Goal: Transaction & Acquisition: Purchase product/service

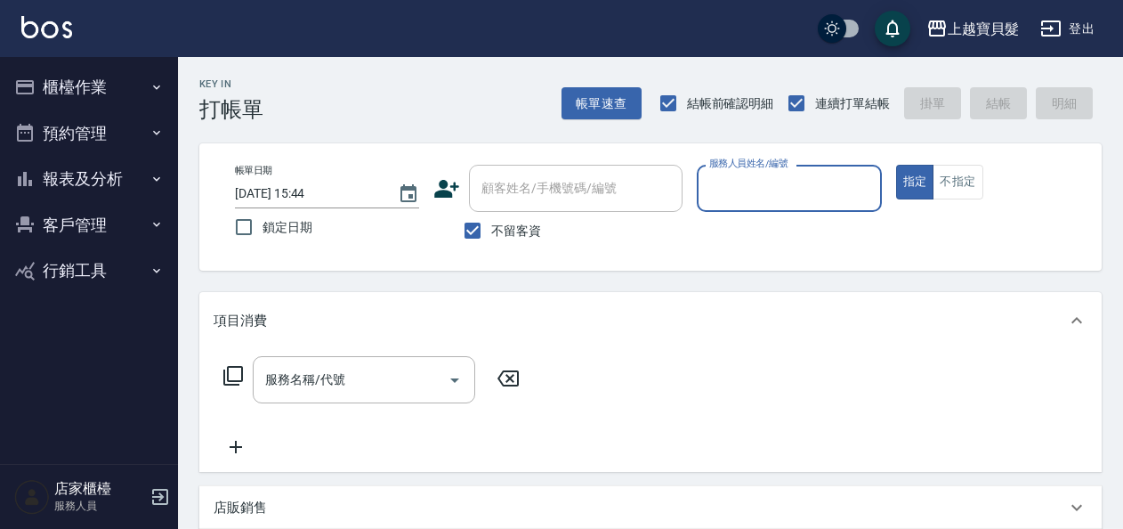
click at [482, 217] on input "不留客資" at bounding box center [472, 230] width 37 height 37
checkbox input "false"
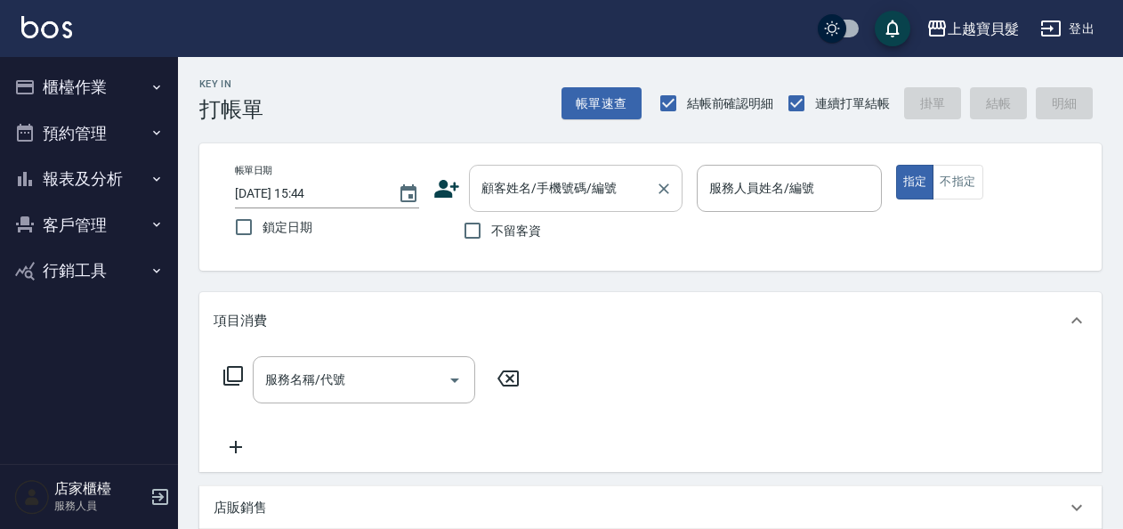
click at [506, 192] on input "顧客姓名/手機號碼/編號" at bounding box center [562, 188] width 171 height 31
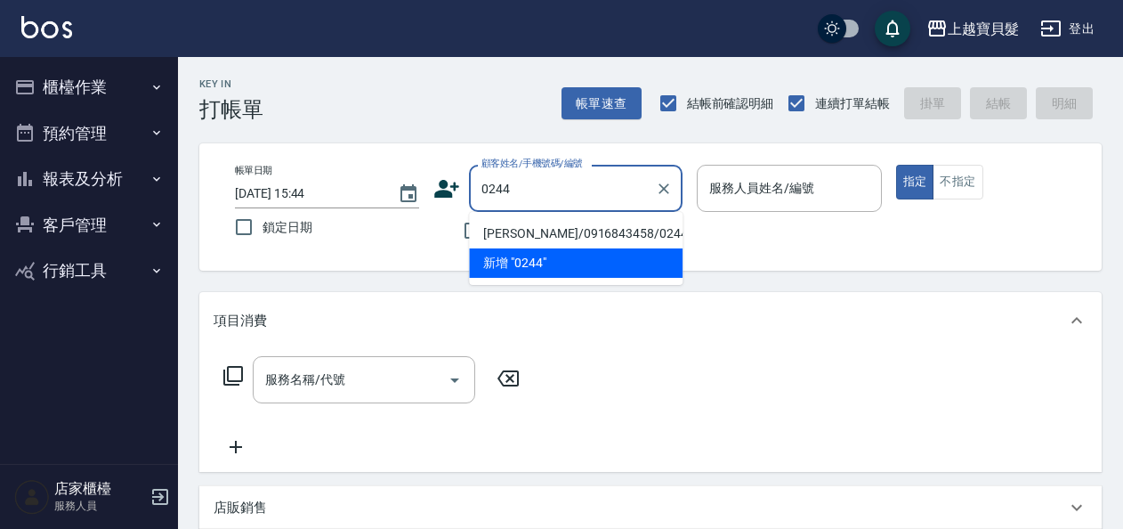
click at [522, 235] on li "[PERSON_NAME]/0916843458/02440915" at bounding box center [576, 233] width 214 height 29
type input "[PERSON_NAME]/0916843458/02440915"
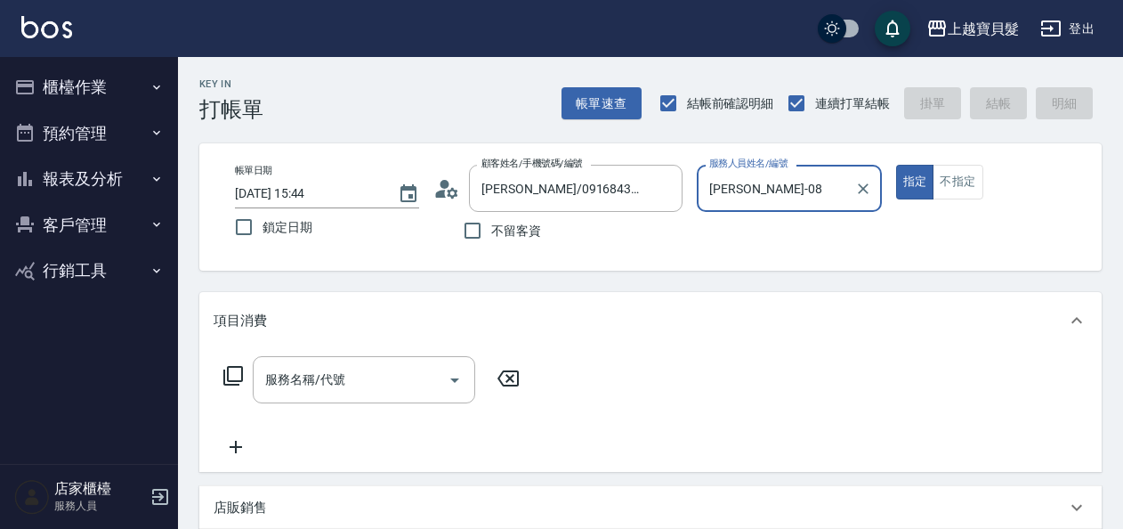
type input "[PERSON_NAME]-08"
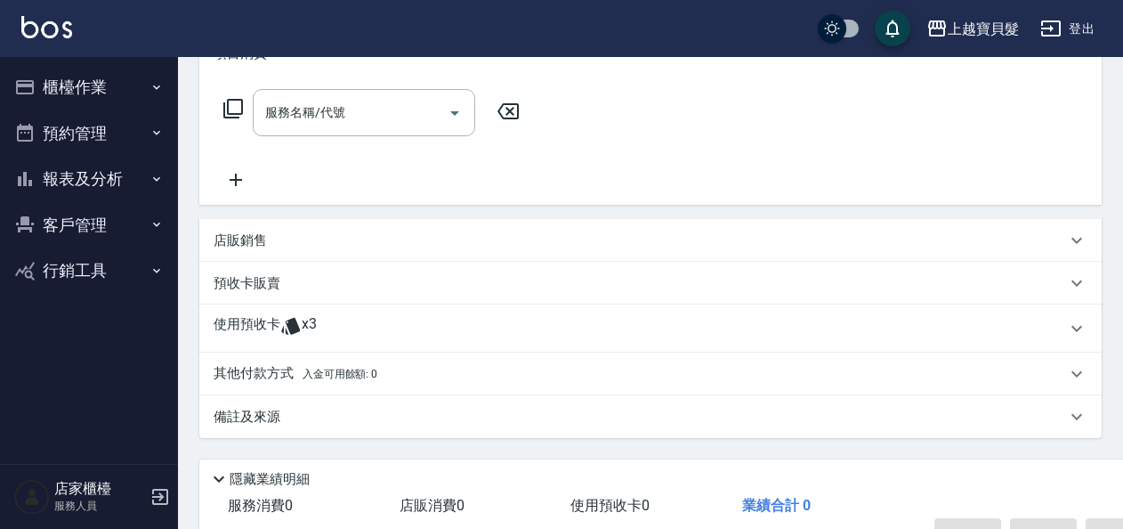
click at [300, 322] on icon at bounding box center [290, 325] width 21 height 21
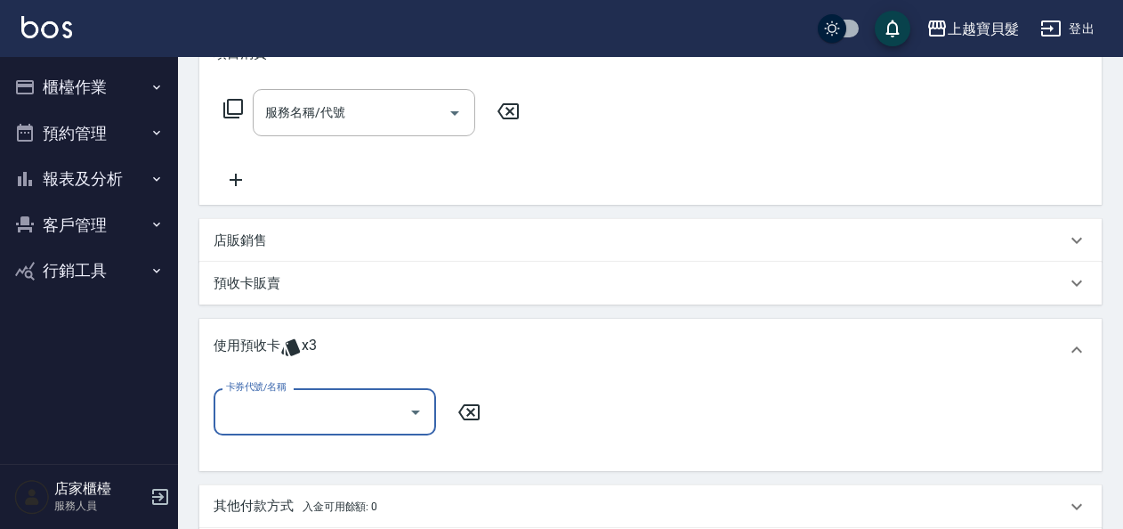
scroll to position [0, 0]
drag, startPoint x: 411, startPoint y: 416, endPoint x: 421, endPoint y: 430, distance: 17.3
click at [413, 416] on icon "Open" at bounding box center [415, 411] width 21 height 21
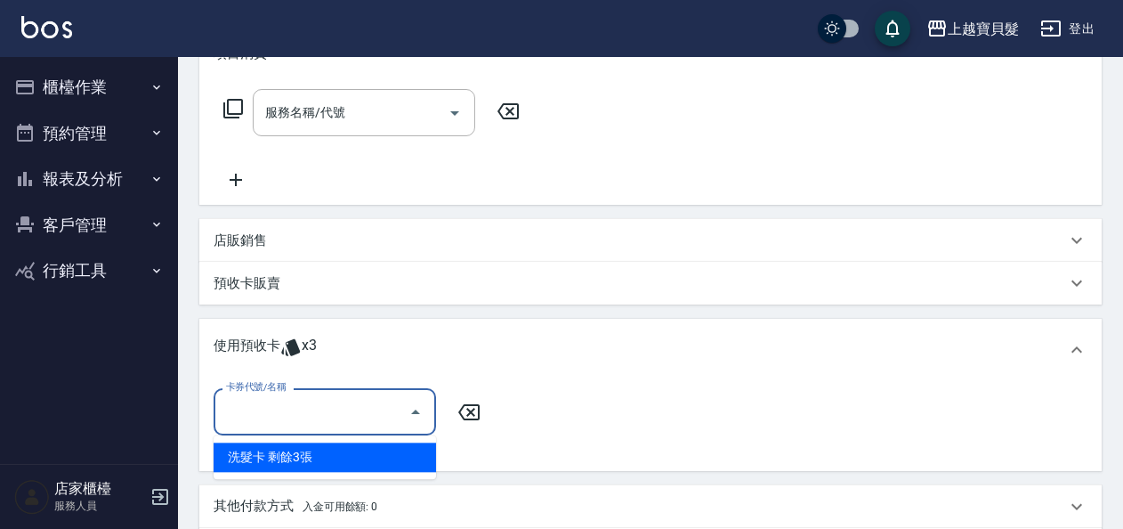
click at [425, 453] on div "洗髮卡 剩餘3張" at bounding box center [325, 456] width 223 height 29
type input "洗髮卡"
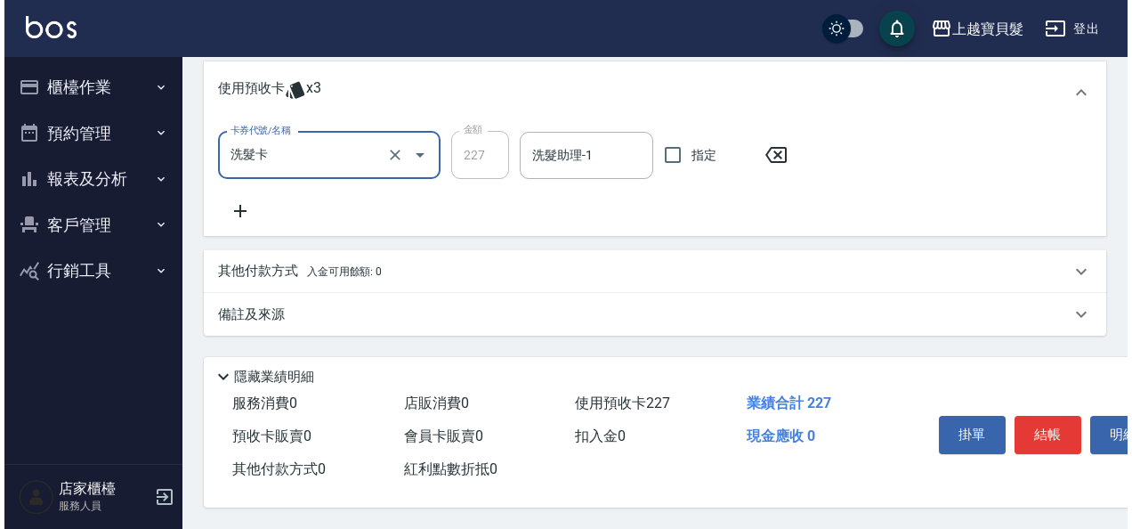
scroll to position [531, 0]
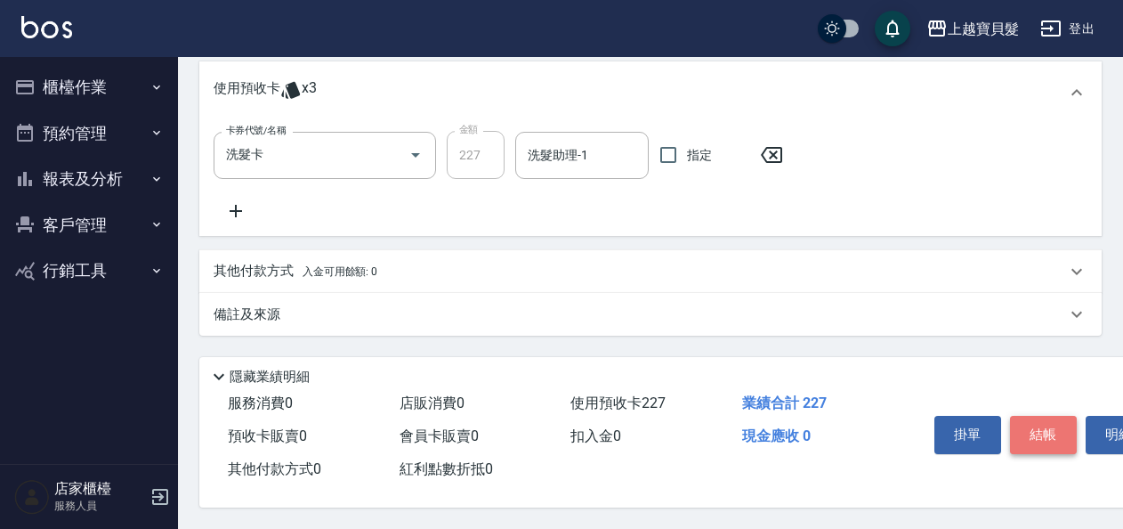
click at [1035, 423] on button "結帳" at bounding box center [1043, 434] width 67 height 37
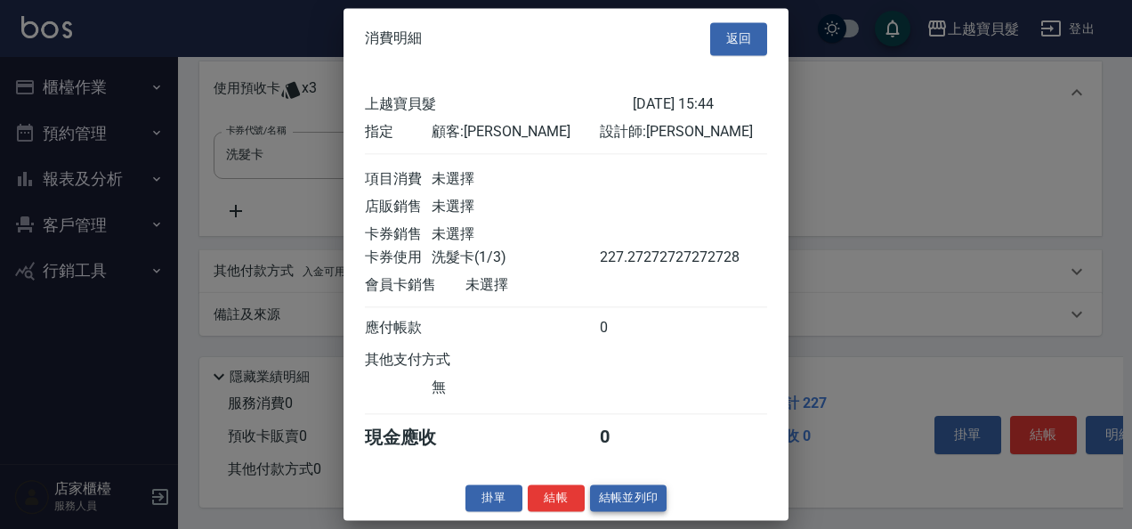
click at [609, 507] on button "結帳並列印" at bounding box center [628, 498] width 77 height 28
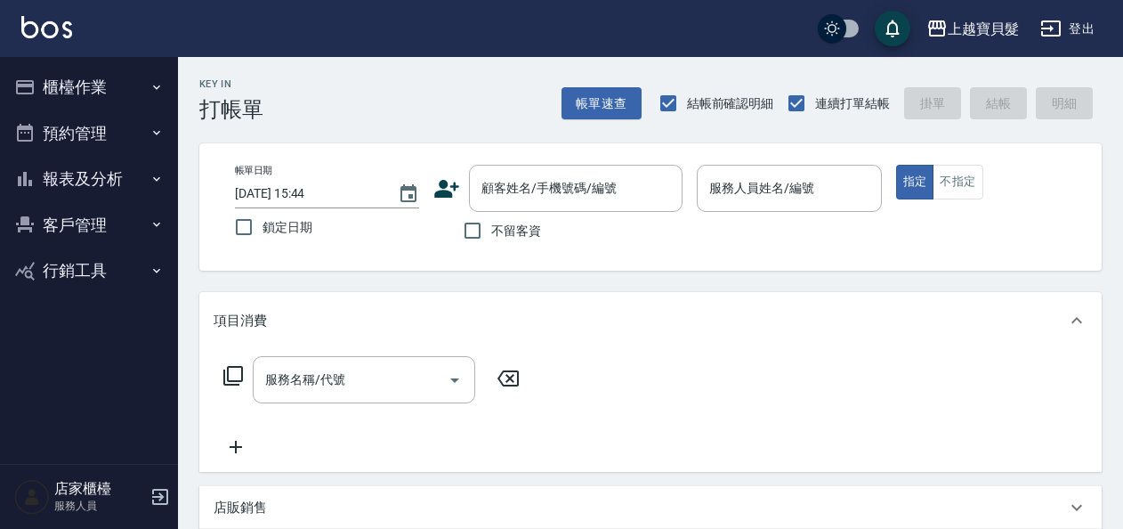
scroll to position [0, 0]
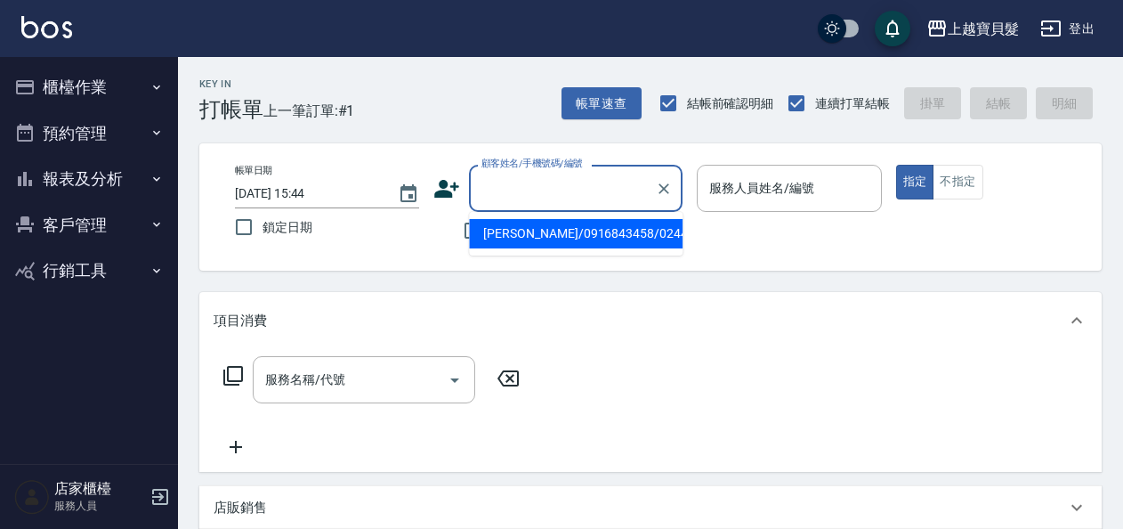
click at [527, 185] on input "顧客姓名/手機號碼/編號" at bounding box center [562, 188] width 171 height 31
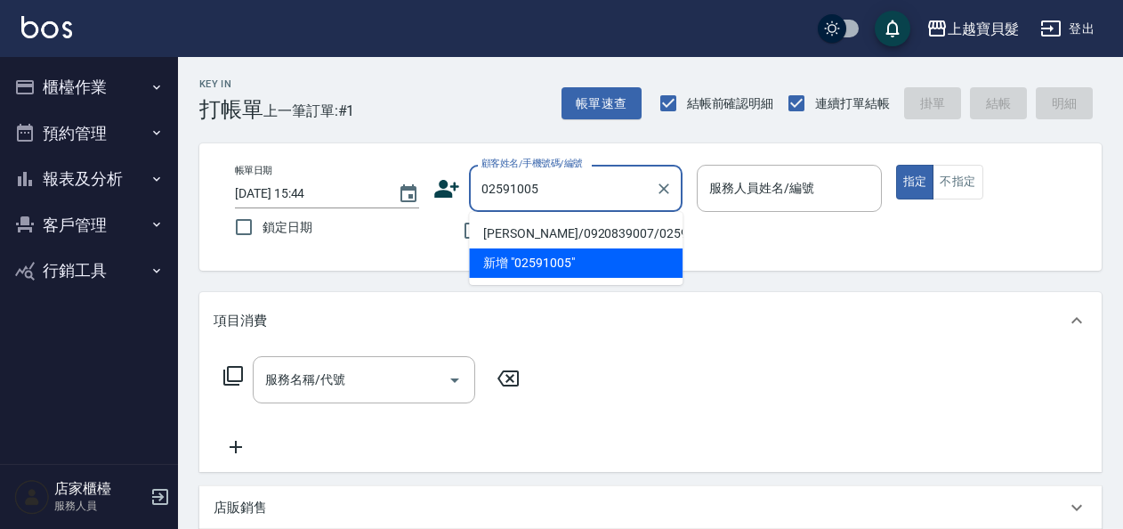
click at [529, 233] on li "[PERSON_NAME]/0920839007/02591005" at bounding box center [576, 233] width 214 height 29
type input "[PERSON_NAME]/0920839007/02591005"
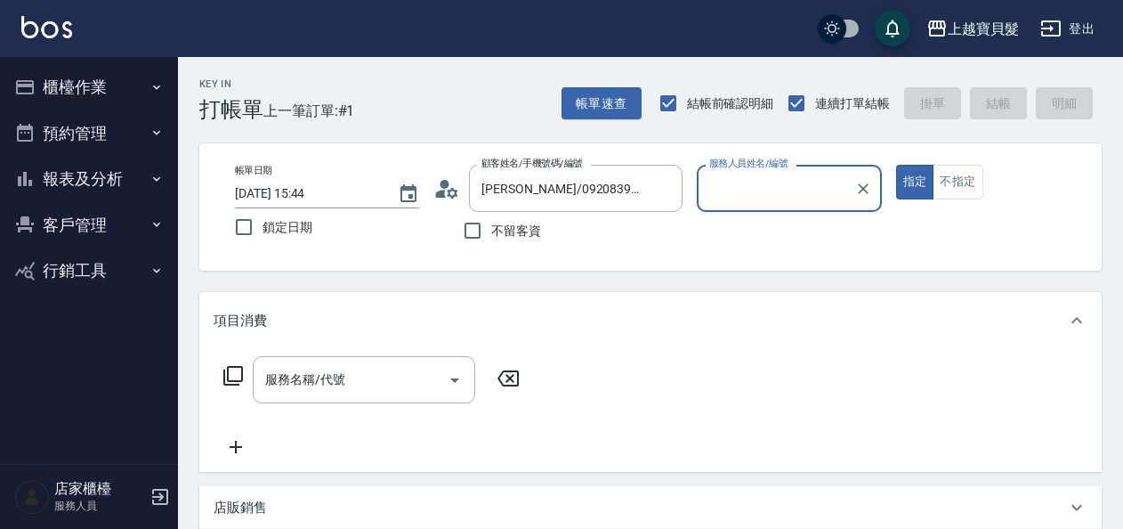
type input "[PERSON_NAME]-08"
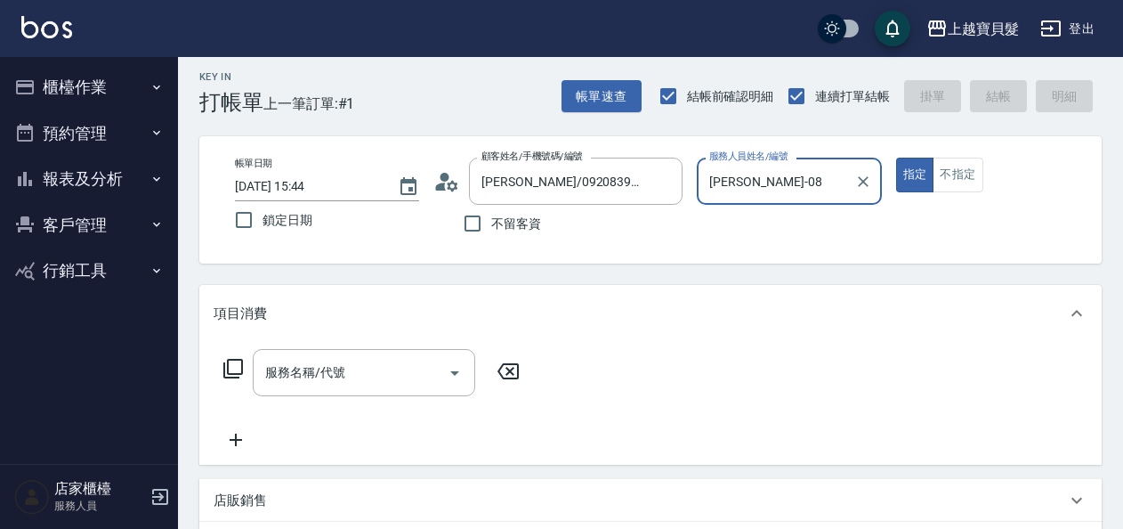
scroll to position [267, 0]
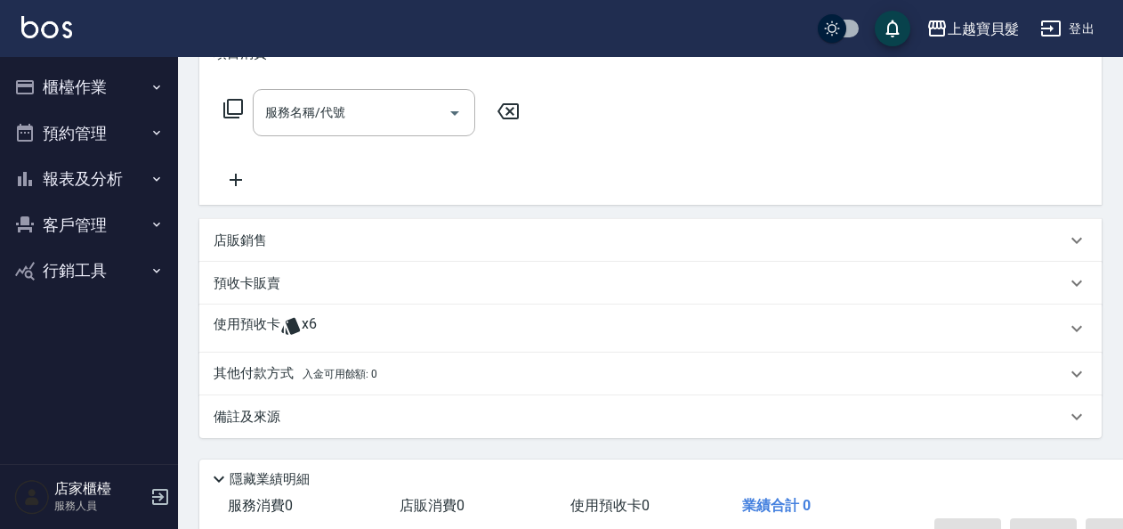
click at [302, 319] on span "x6" at bounding box center [309, 328] width 15 height 27
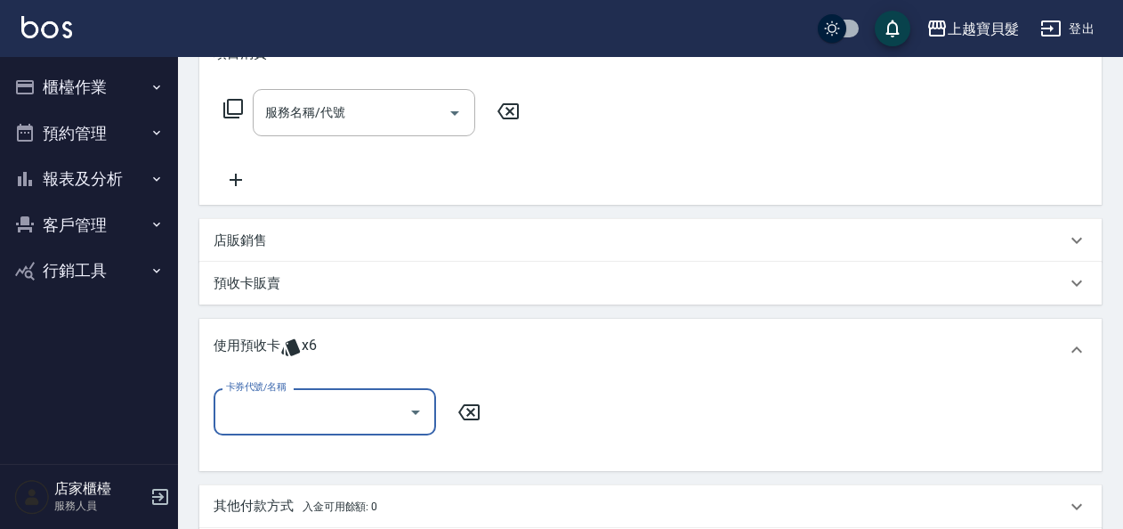
scroll to position [0, 0]
click at [424, 408] on icon "Open" at bounding box center [415, 411] width 21 height 21
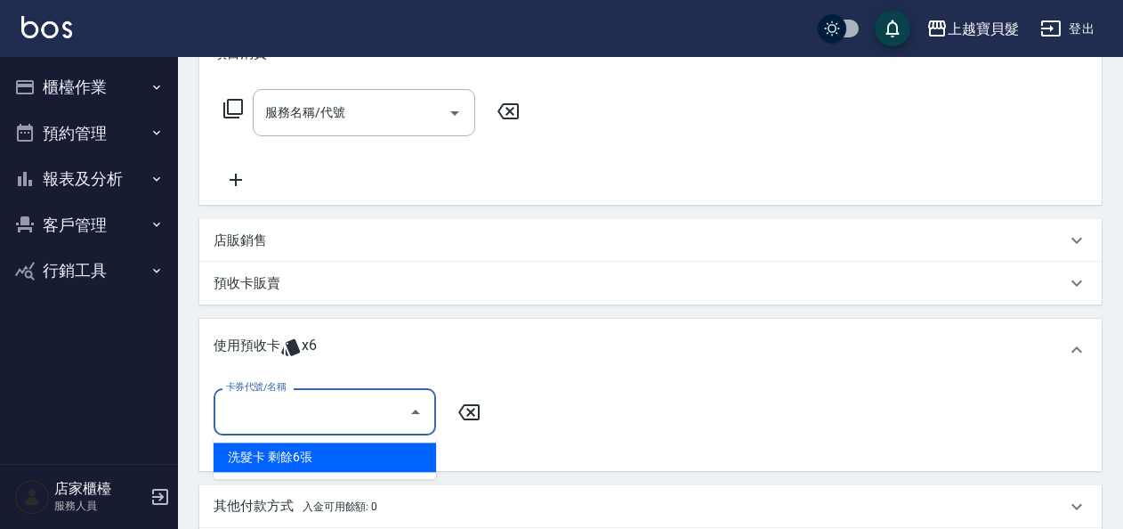
click at [383, 448] on div "洗髮卡 剩餘6張" at bounding box center [325, 456] width 223 height 29
type input "洗髮卡"
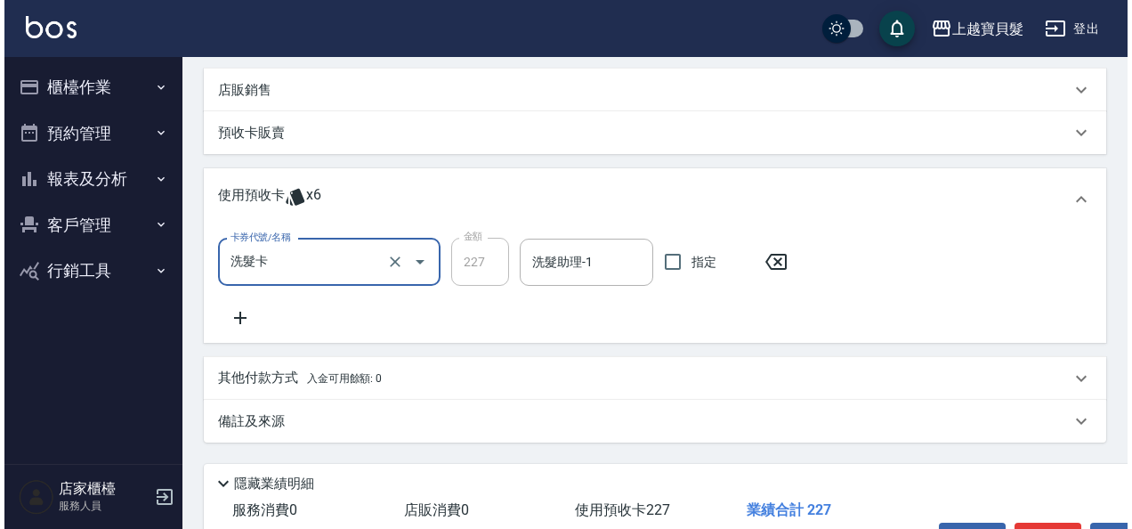
scroll to position [531, 0]
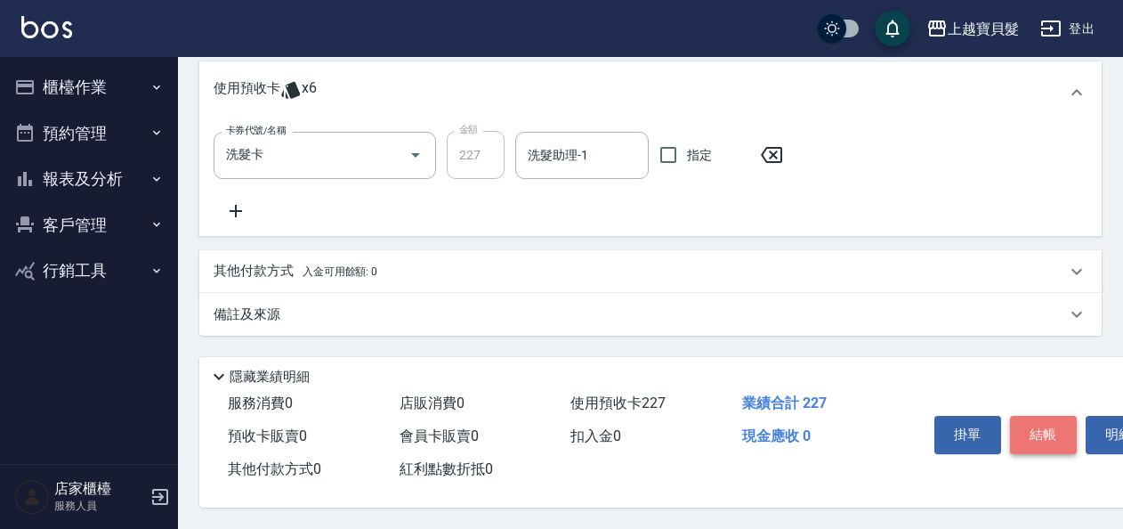
click at [1030, 425] on button "結帳" at bounding box center [1043, 434] width 67 height 37
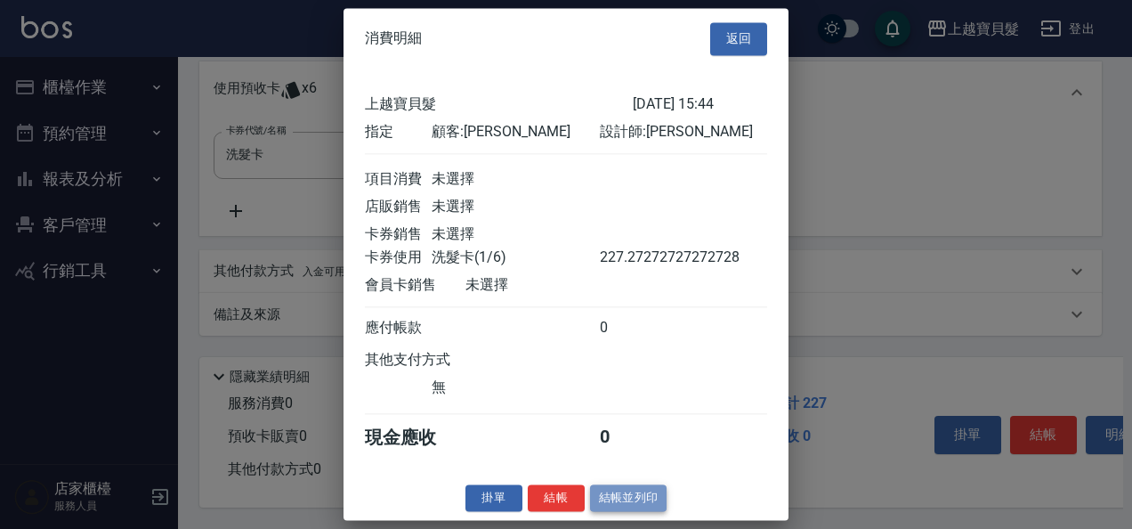
click at [624, 504] on button "結帳並列印" at bounding box center [628, 498] width 77 height 28
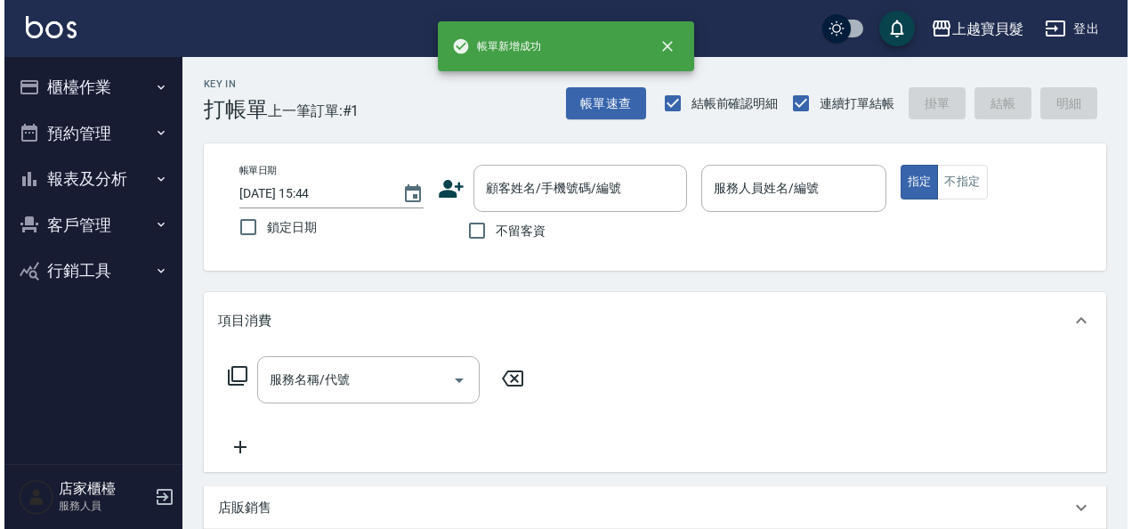
scroll to position [0, 0]
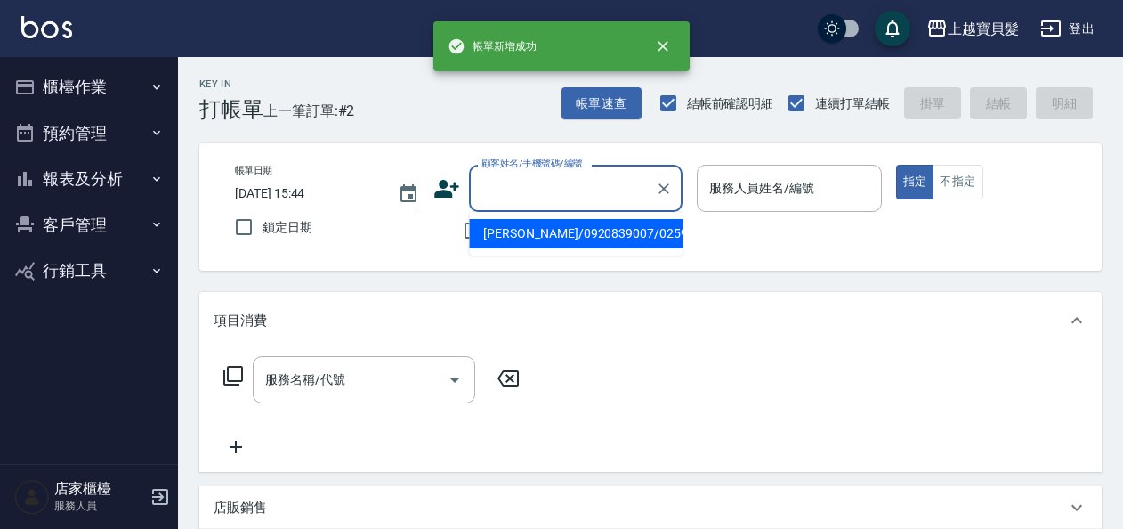
click at [625, 203] on input "顧客姓名/手機號碼/編號" at bounding box center [562, 188] width 171 height 31
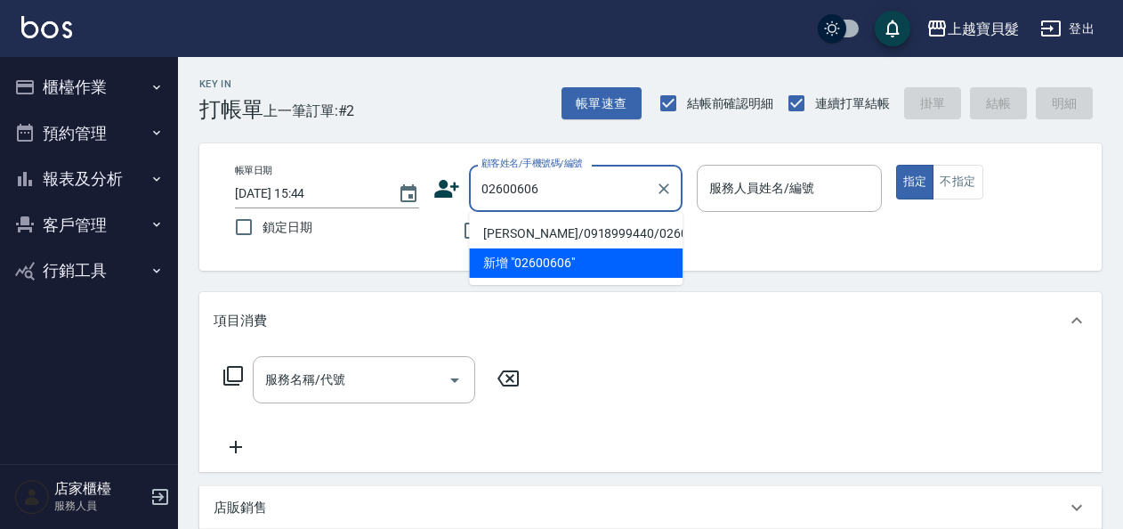
click at [545, 233] on li "[PERSON_NAME]/0918999440/02600606" at bounding box center [576, 233] width 214 height 29
type input "[PERSON_NAME]/0918999440/02600606"
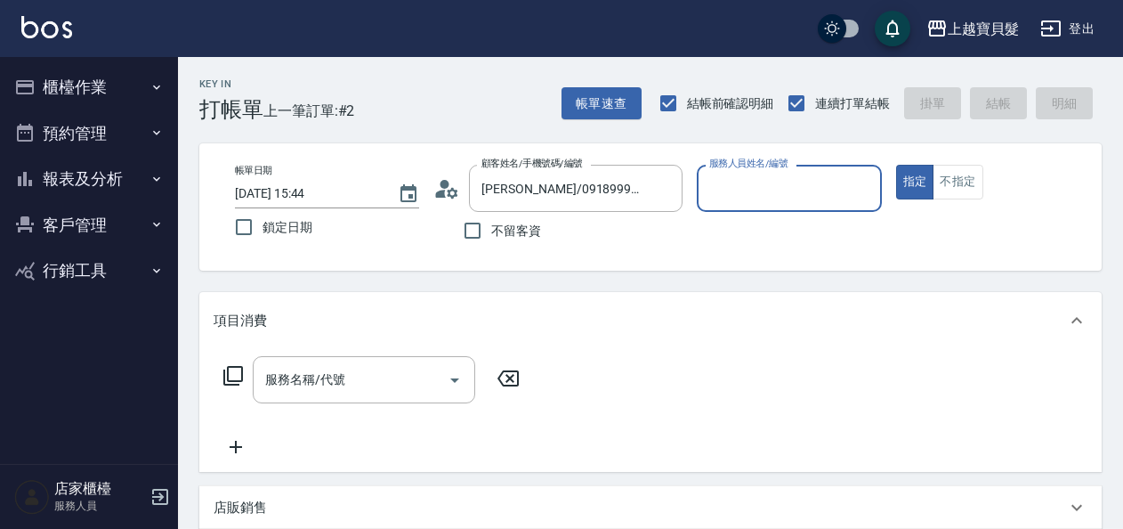
type input "[PERSON_NAME]-08"
click at [234, 379] on icon at bounding box center [233, 375] width 21 height 21
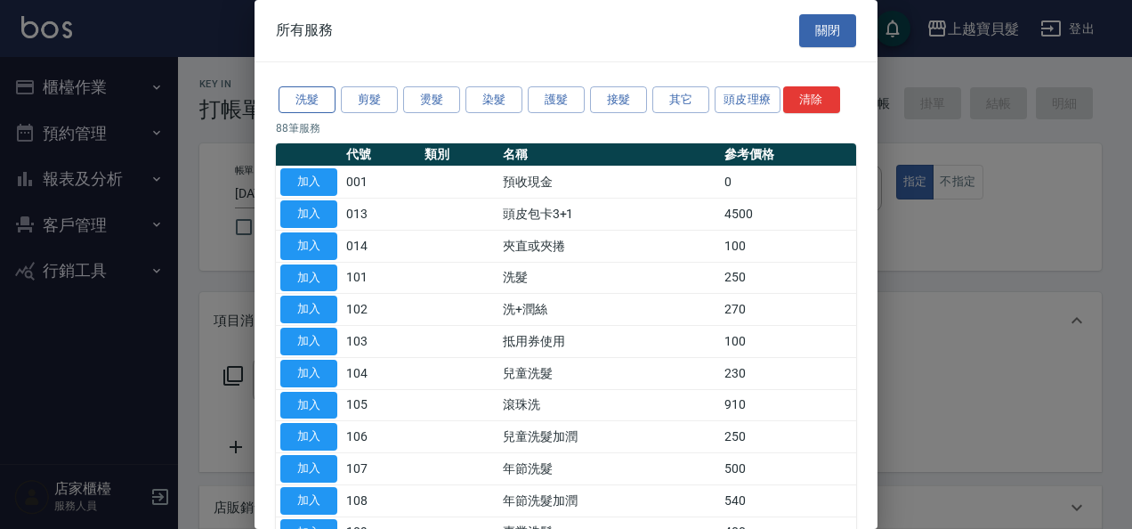
drag, startPoint x: 290, startPoint y: 82, endPoint x: 296, endPoint y: 100, distance: 18.6
click at [297, 105] on button "洗髮" at bounding box center [307, 100] width 57 height 28
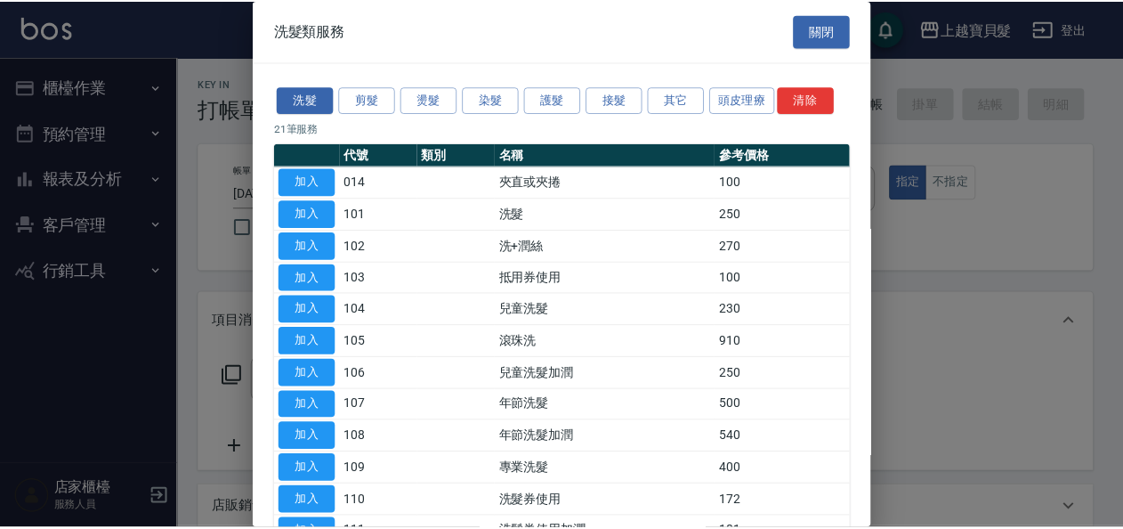
scroll to position [356, 0]
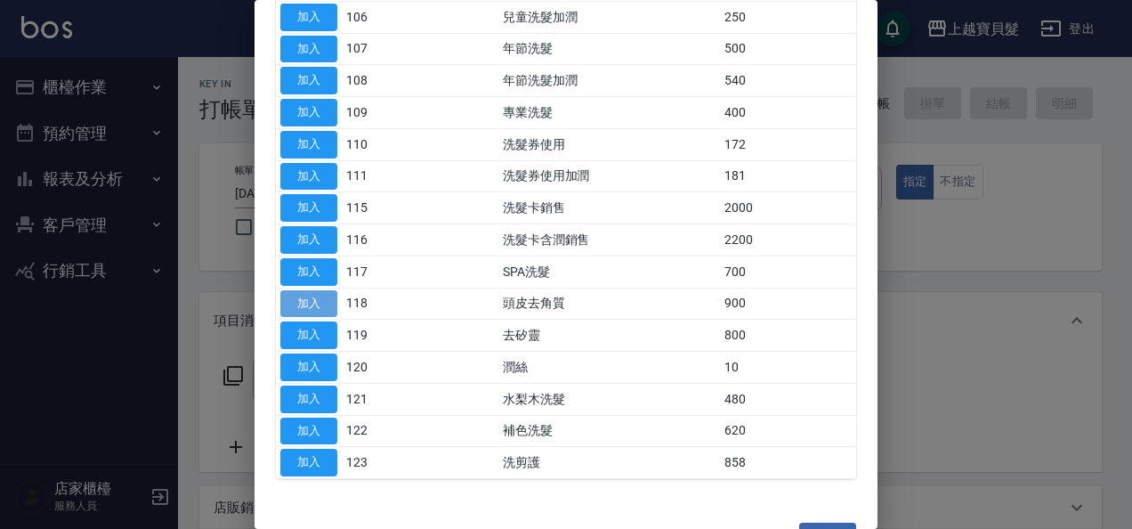
drag, startPoint x: 294, startPoint y: 295, endPoint x: 389, endPoint y: 316, distance: 97.6
click at [295, 295] on button "加入" at bounding box center [308, 304] width 57 height 28
type input "頭皮去角質(118)"
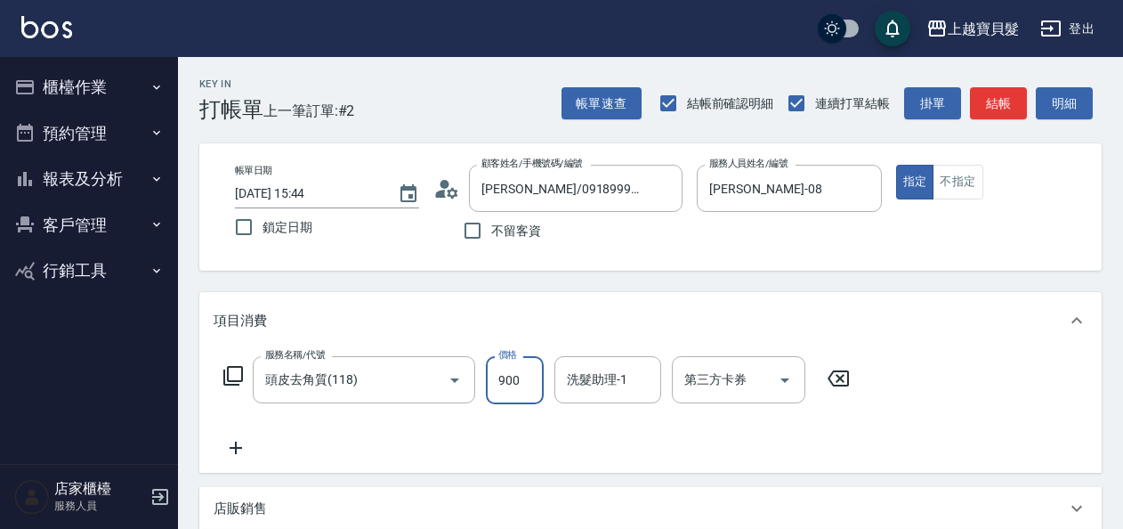
click at [495, 377] on input "900" at bounding box center [515, 380] width 58 height 48
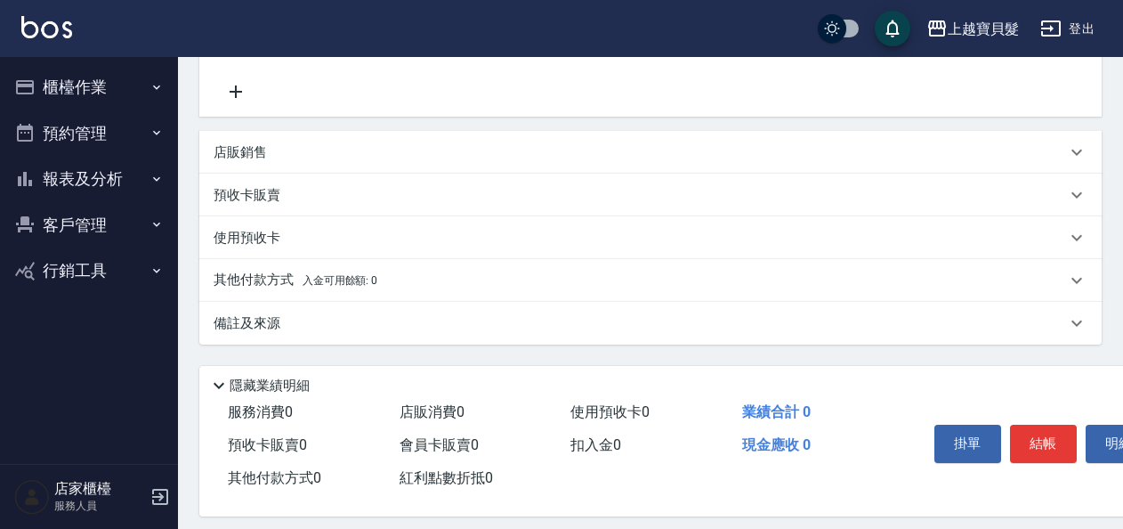
type input "0"
click at [274, 186] on p "預收卡販賣" at bounding box center [247, 195] width 67 height 19
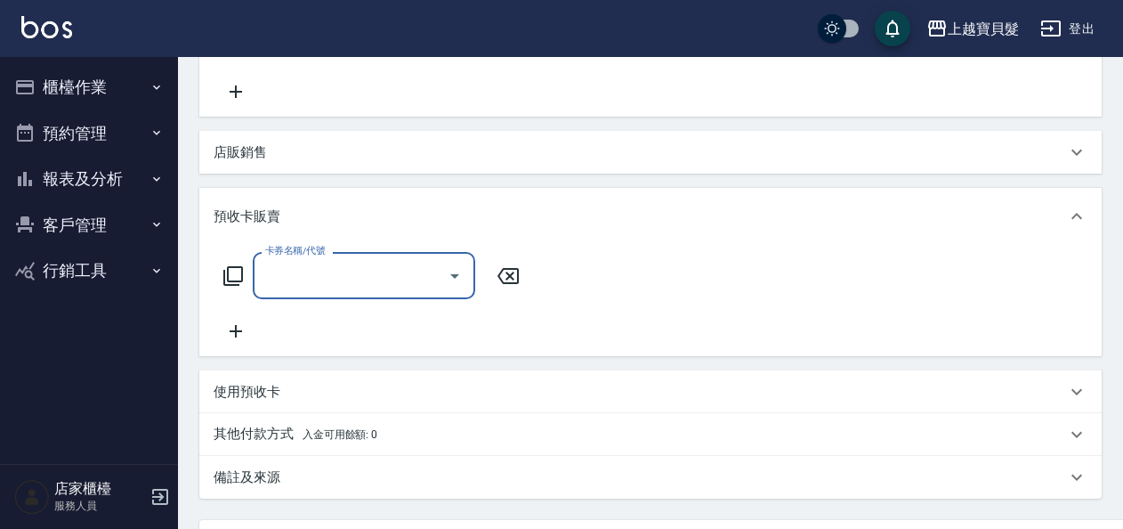
scroll to position [0, 0]
click at [232, 270] on icon at bounding box center [233, 275] width 21 height 21
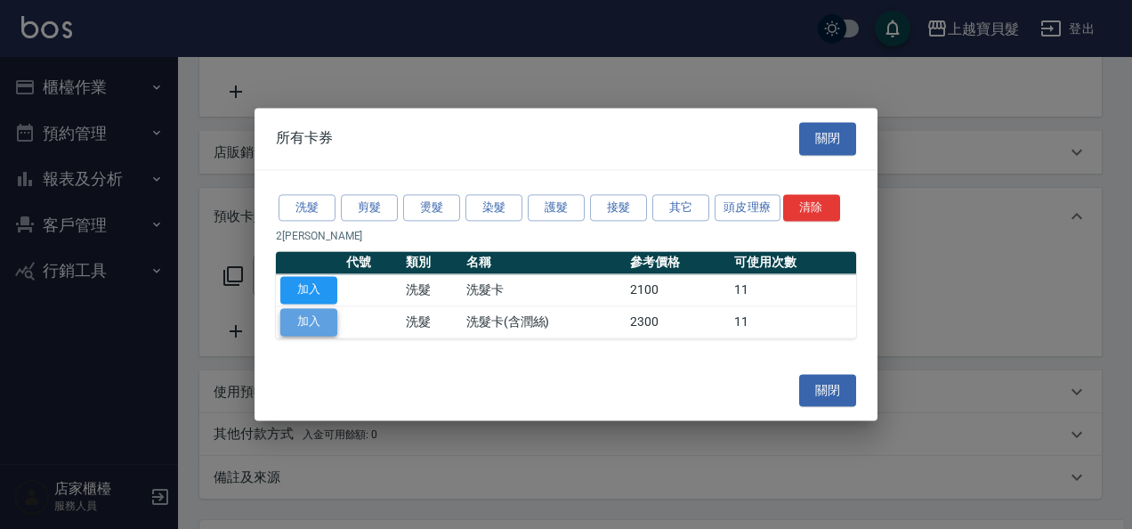
click at [315, 317] on button "加入" at bounding box center [308, 322] width 57 height 28
type input "洗髮卡(含潤絲)"
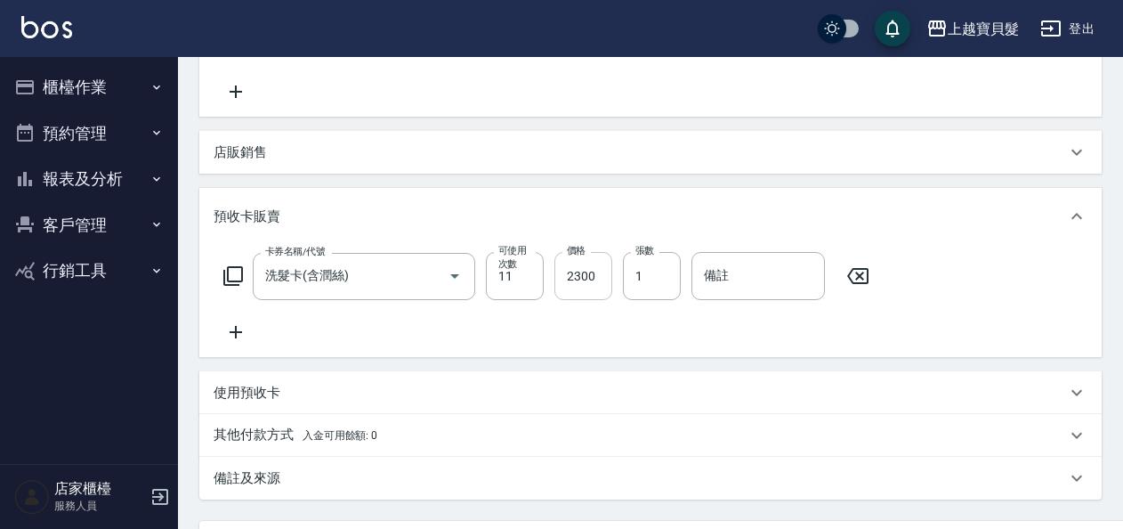
click at [564, 275] on input "2300" at bounding box center [584, 276] width 58 height 48
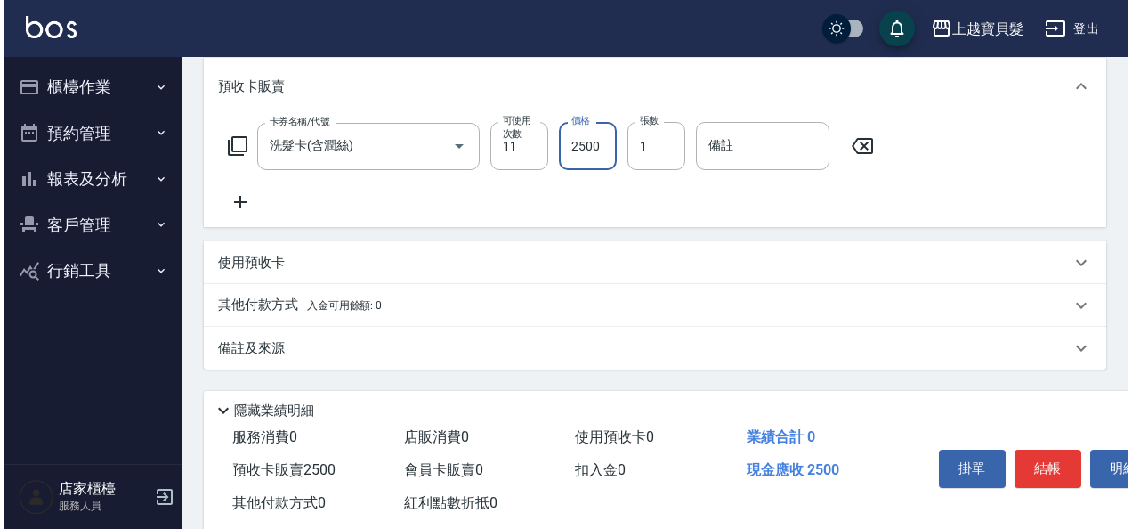
scroll to position [526, 0]
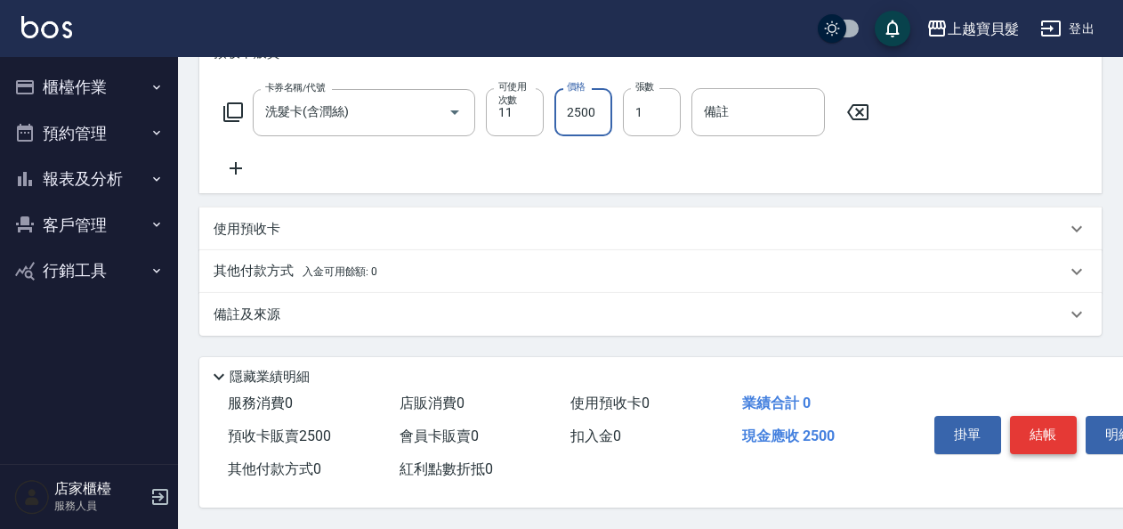
type input "2500"
click at [1033, 424] on button "結帳" at bounding box center [1043, 434] width 67 height 37
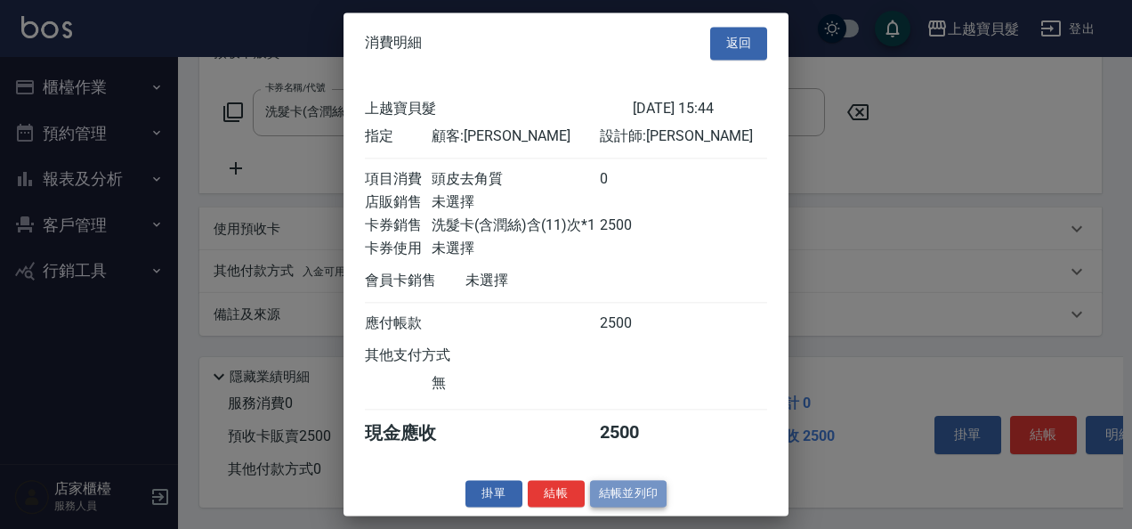
click at [625, 506] on button "結帳並列印" at bounding box center [628, 494] width 77 height 28
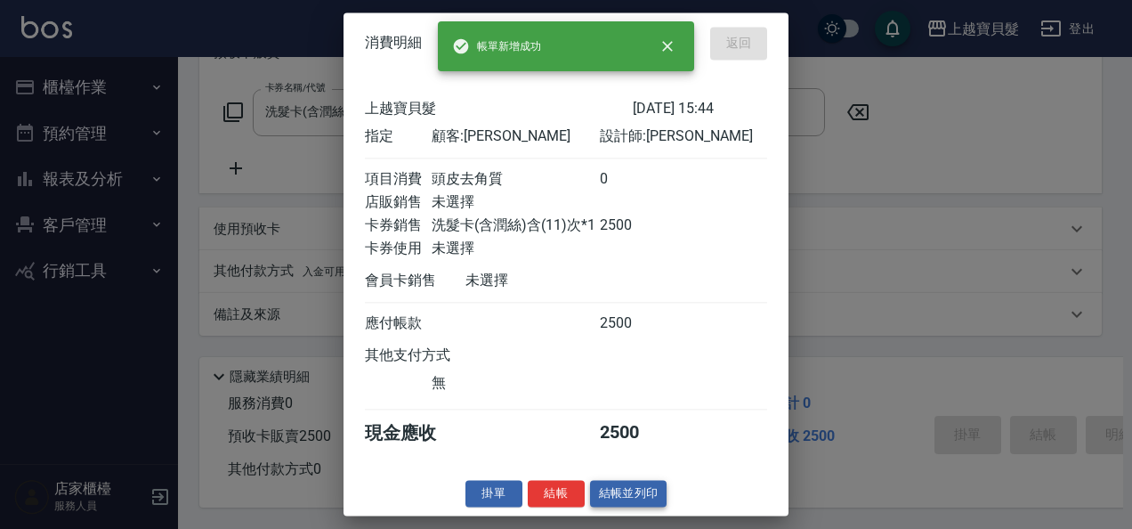
type input "[DATE] 15:45"
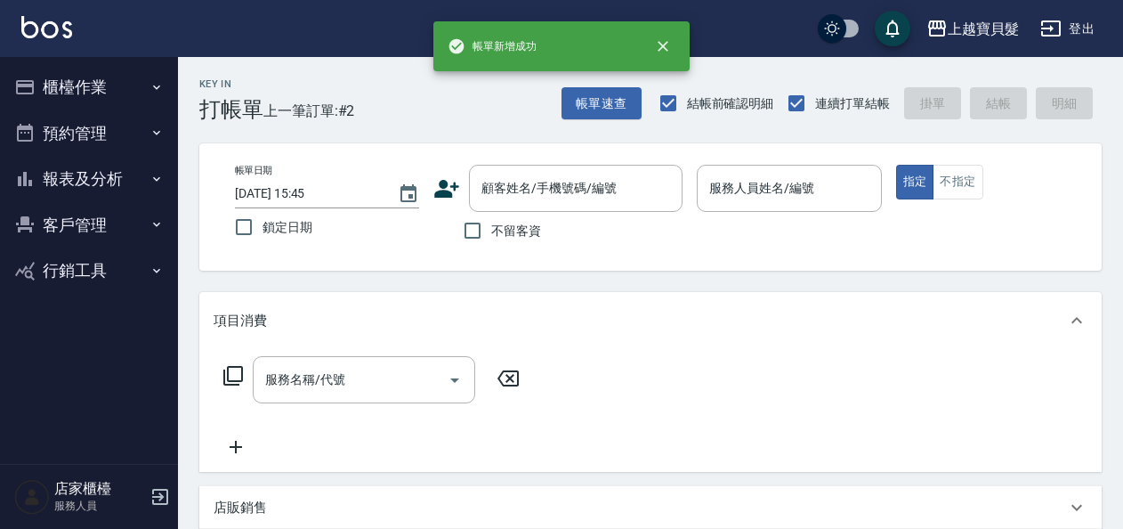
scroll to position [0, 0]
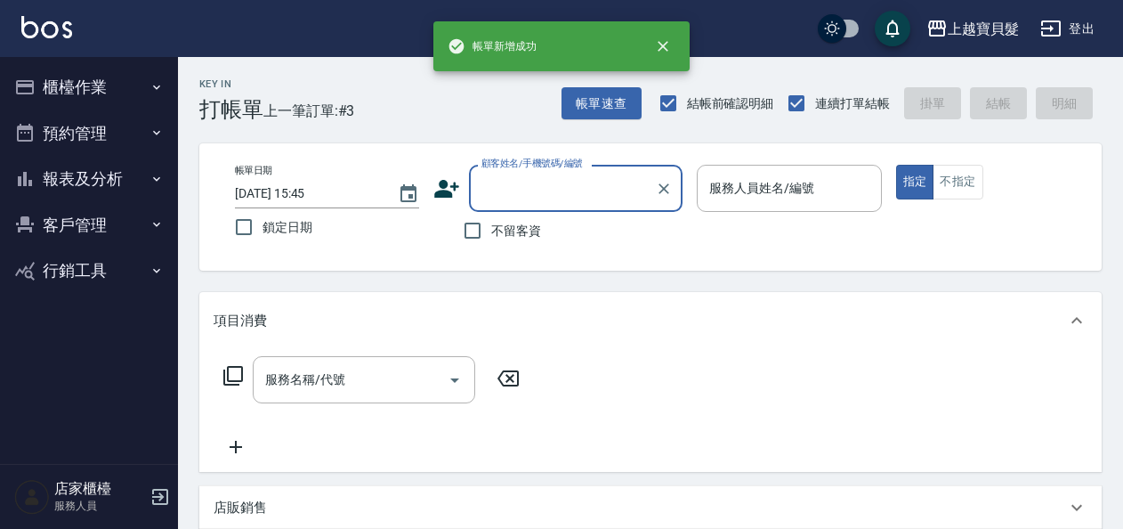
click at [539, 181] on input "顧客姓名/手機號碼/編號" at bounding box center [562, 188] width 171 height 31
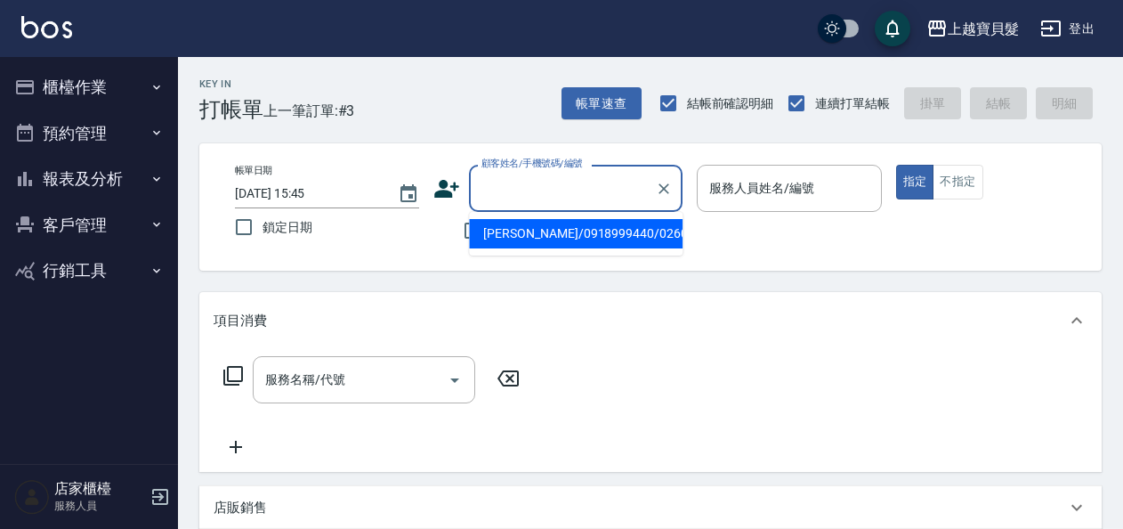
click at [529, 234] on li "[PERSON_NAME]/0918999440/02600606" at bounding box center [576, 233] width 214 height 29
type input "[PERSON_NAME]/0918999440/02600606"
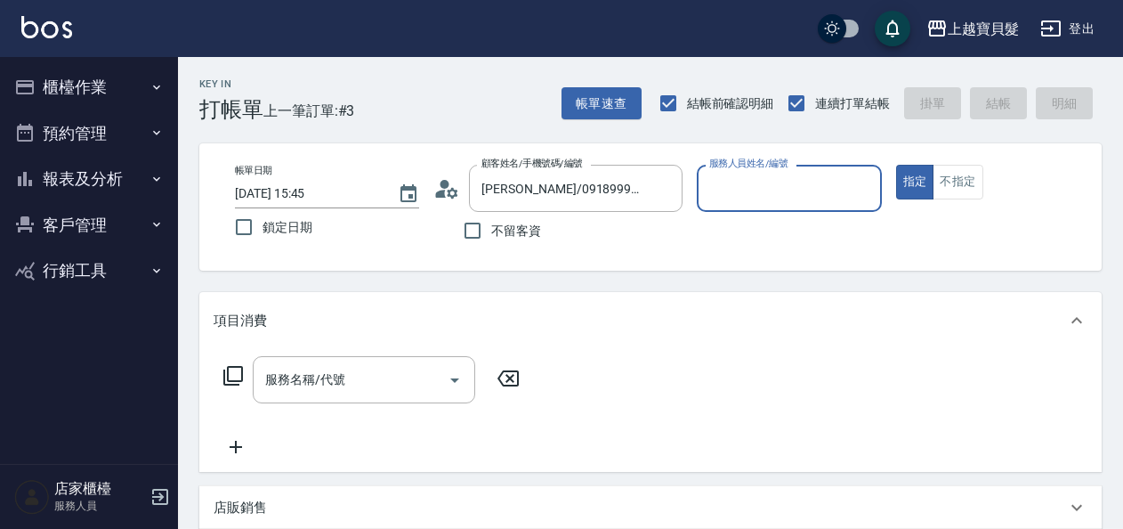
type input "[PERSON_NAME]-08"
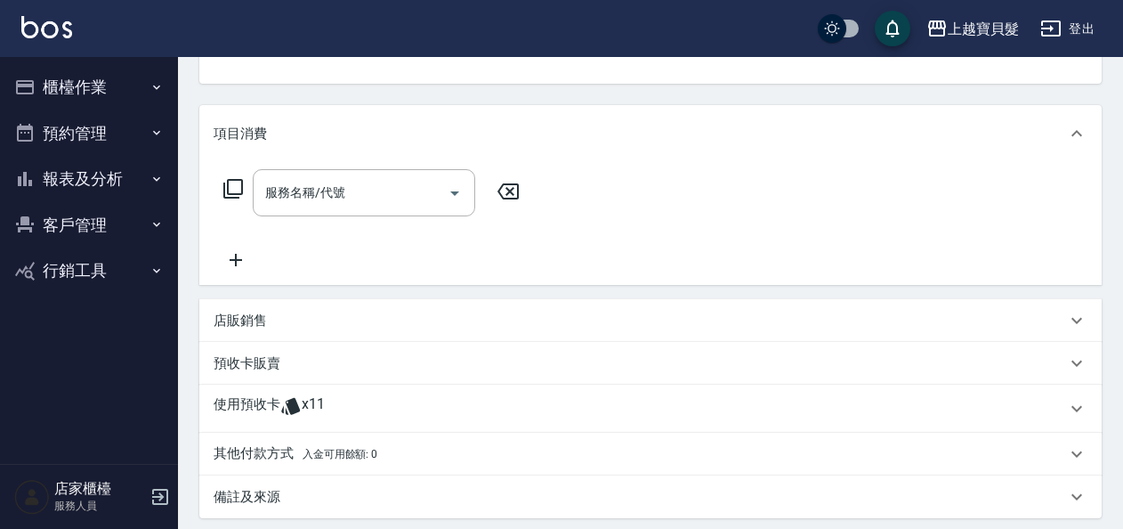
scroll to position [356, 0]
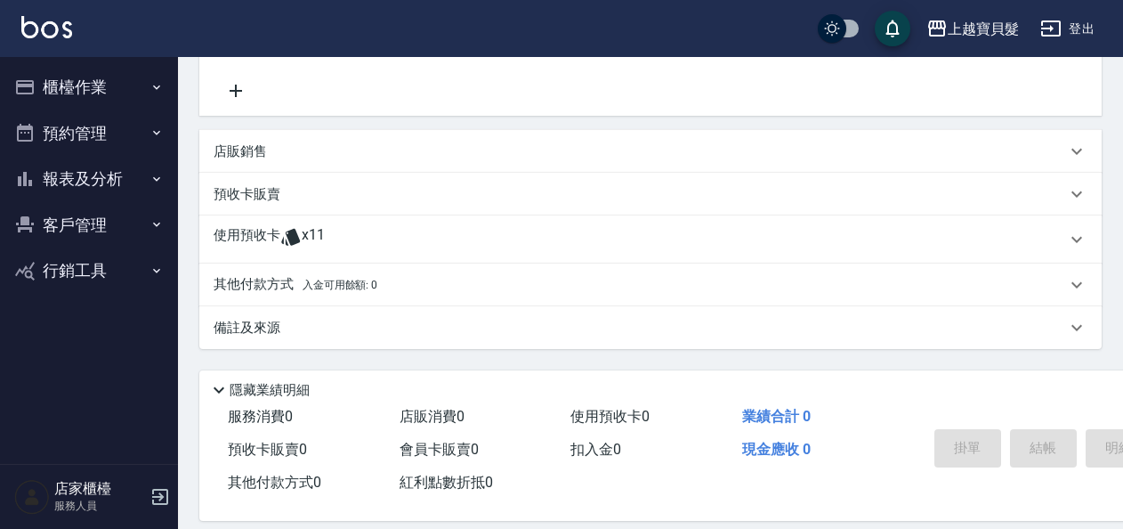
click at [292, 226] on icon at bounding box center [290, 236] width 21 height 21
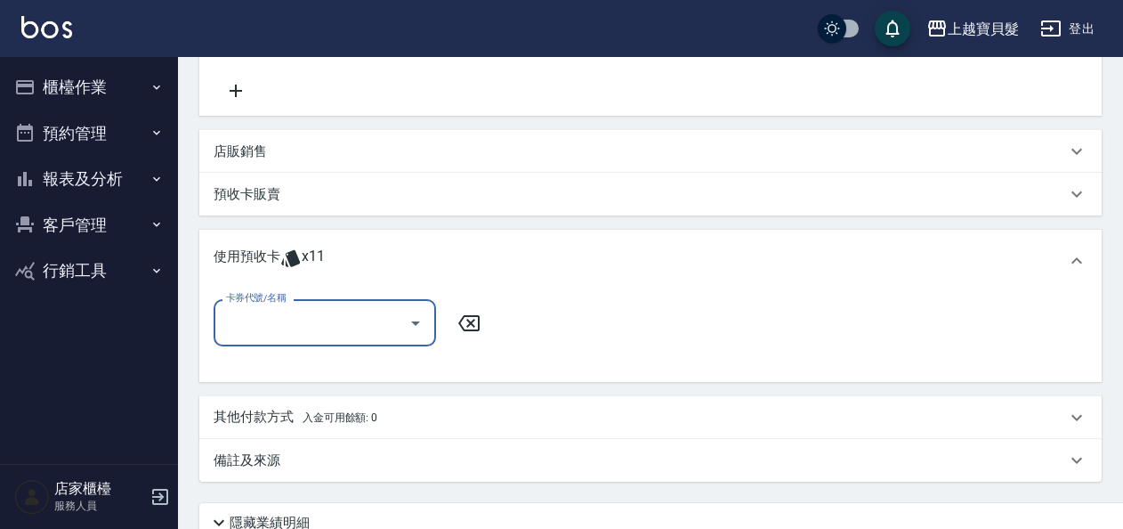
scroll to position [0, 0]
click at [417, 321] on icon "Open" at bounding box center [415, 323] width 9 height 4
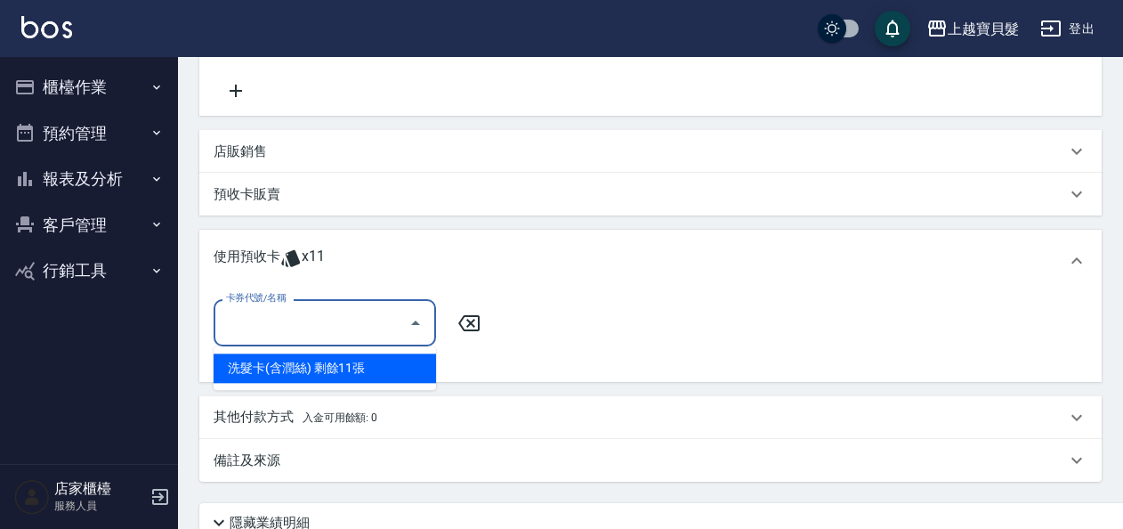
drag, startPoint x: 413, startPoint y: 367, endPoint x: 437, endPoint y: 370, distance: 24.3
click at [413, 369] on div "洗髮卡(含潤絲) 剩餘11張" at bounding box center [325, 367] width 223 height 29
type input "洗髮卡(含潤絲)"
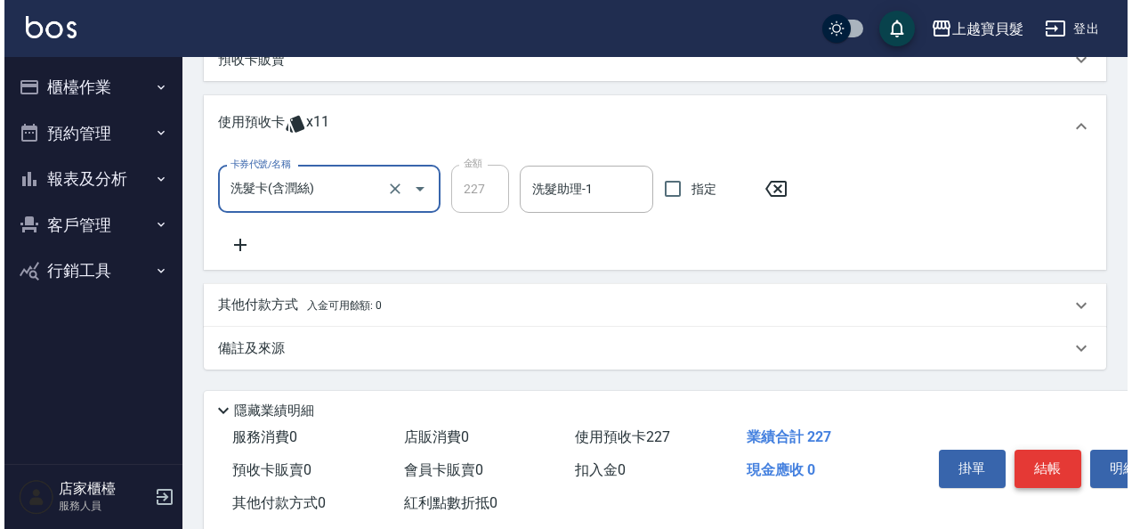
scroll to position [531, 0]
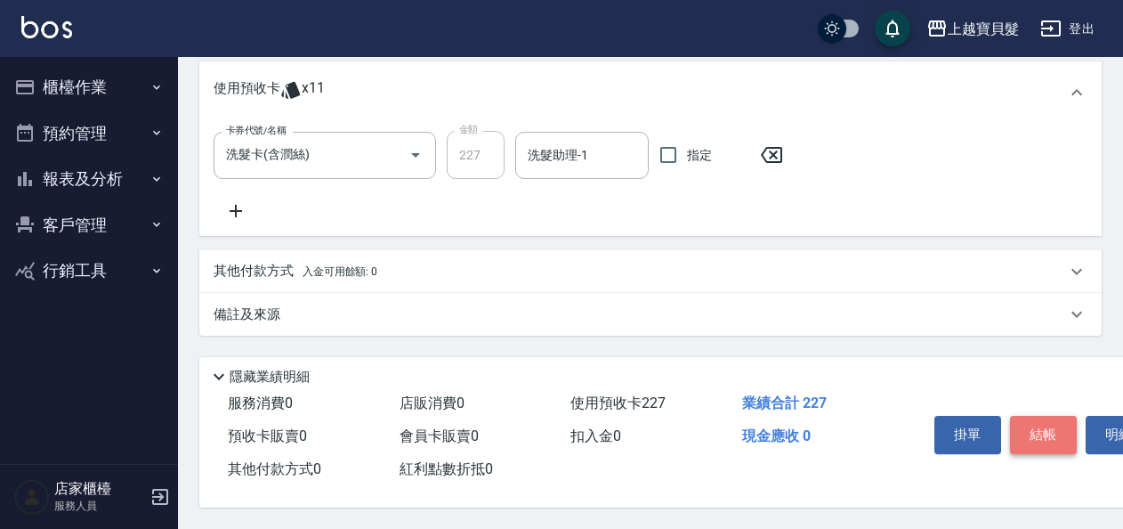
click at [1036, 427] on button "結帳" at bounding box center [1043, 434] width 67 height 37
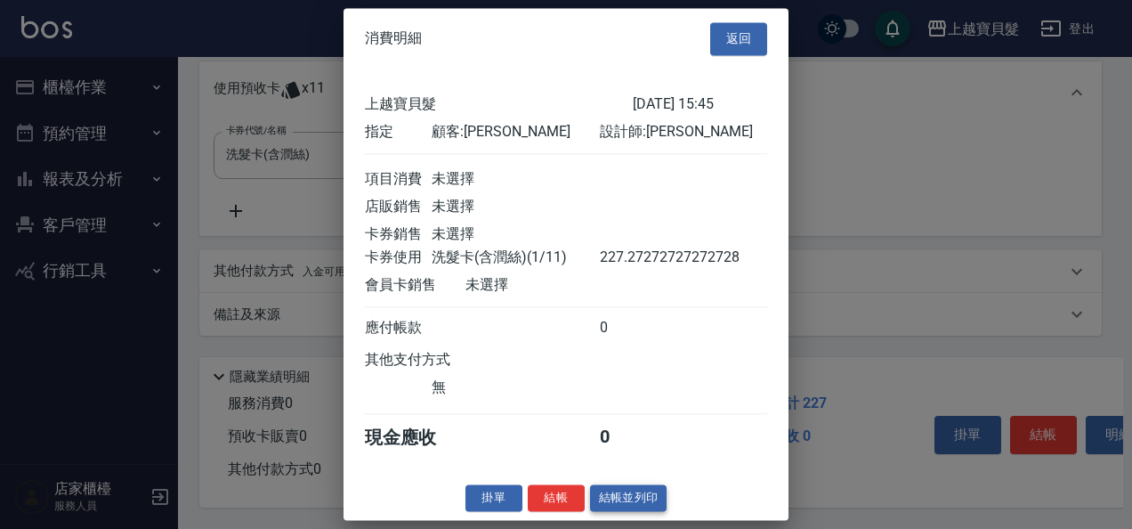
click at [613, 509] on button "結帳並列印" at bounding box center [628, 498] width 77 height 28
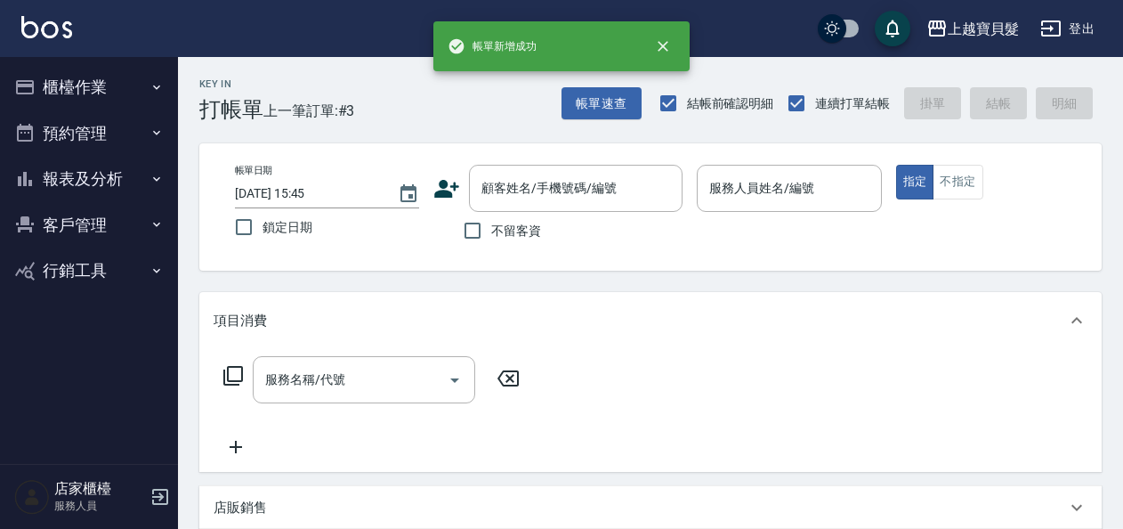
scroll to position [0, 0]
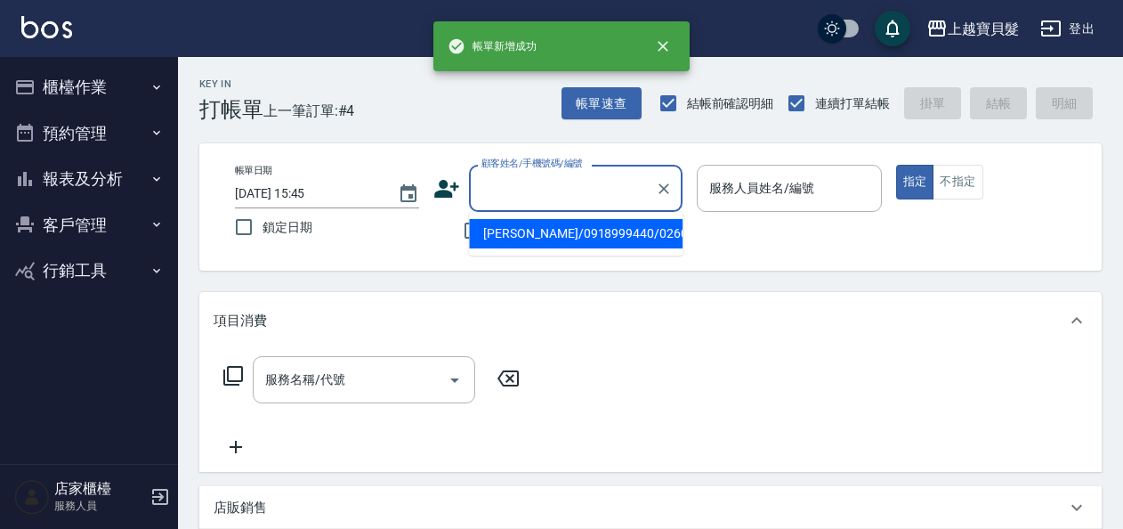
click at [539, 187] on input "顧客姓名/手機號碼/編號" at bounding box center [562, 188] width 171 height 31
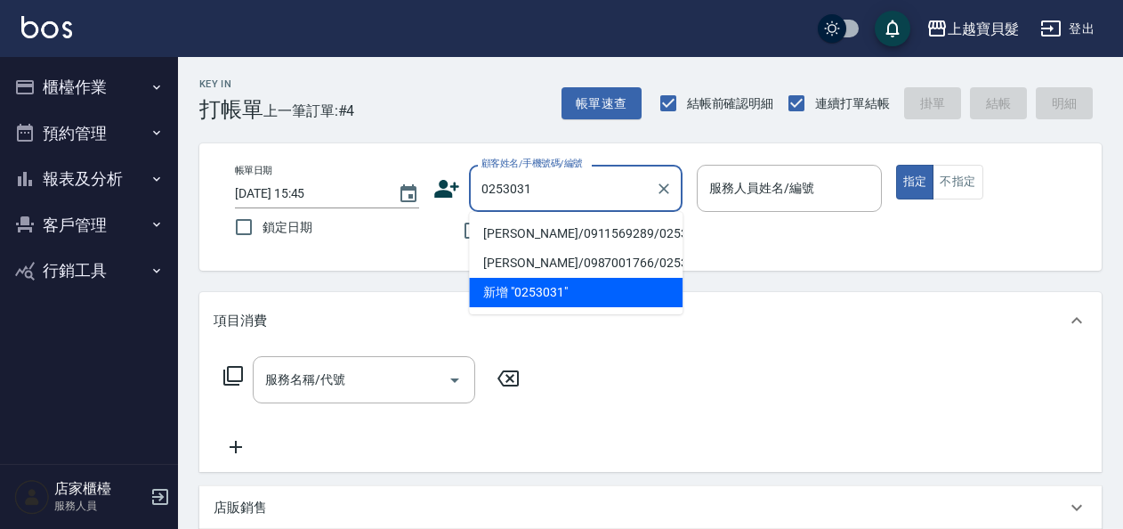
click at [582, 230] on li "[PERSON_NAME]/0911569289/02530315" at bounding box center [576, 233] width 214 height 29
type input "[PERSON_NAME]/0911569289/02530315"
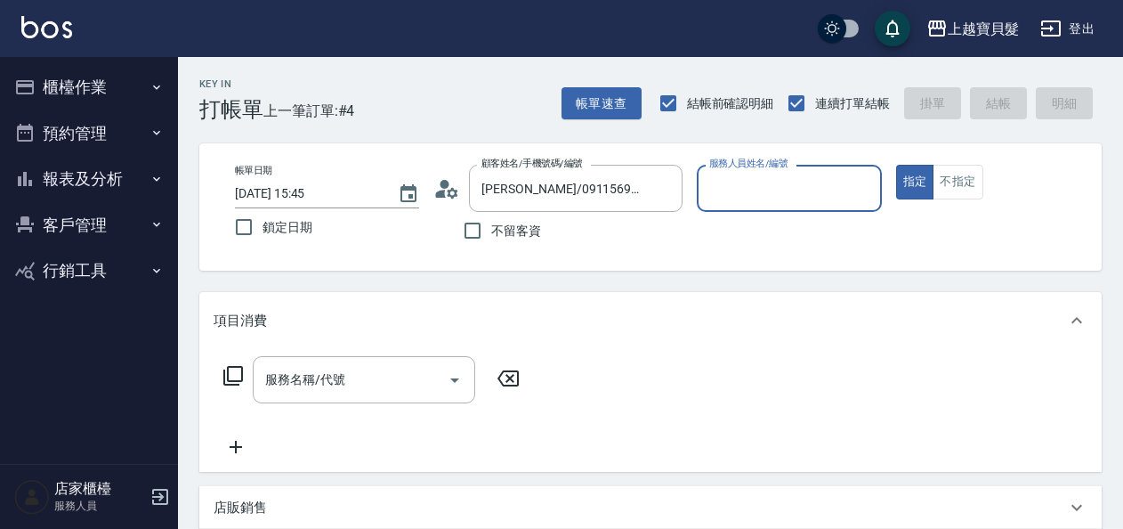
type input "[PERSON_NAME]-08"
click at [233, 374] on icon at bounding box center [233, 375] width 21 height 21
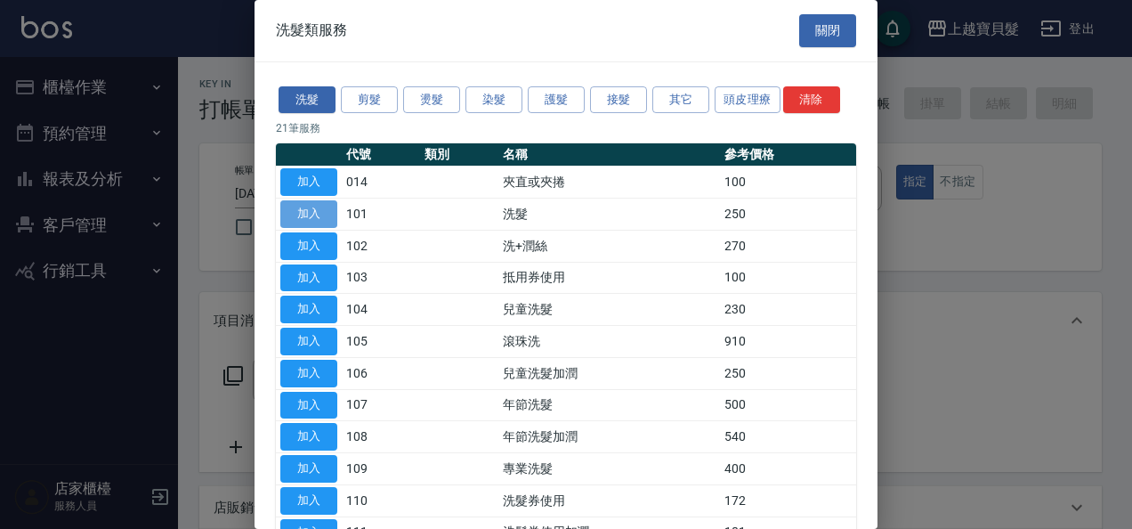
click at [310, 214] on button "加入" at bounding box center [308, 214] width 57 height 28
type input "洗髮(101)"
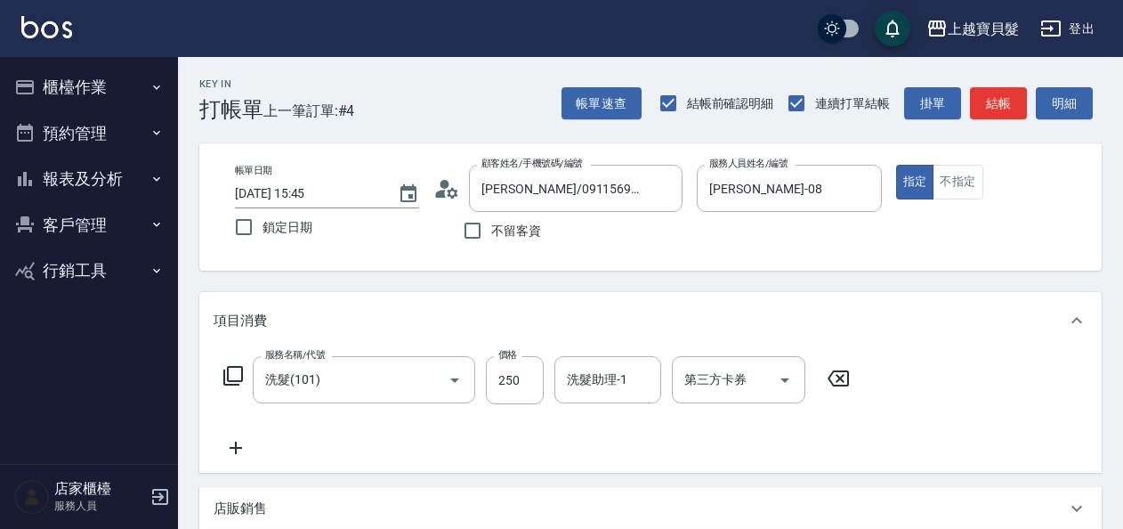
click at [235, 376] on icon at bounding box center [233, 375] width 21 height 21
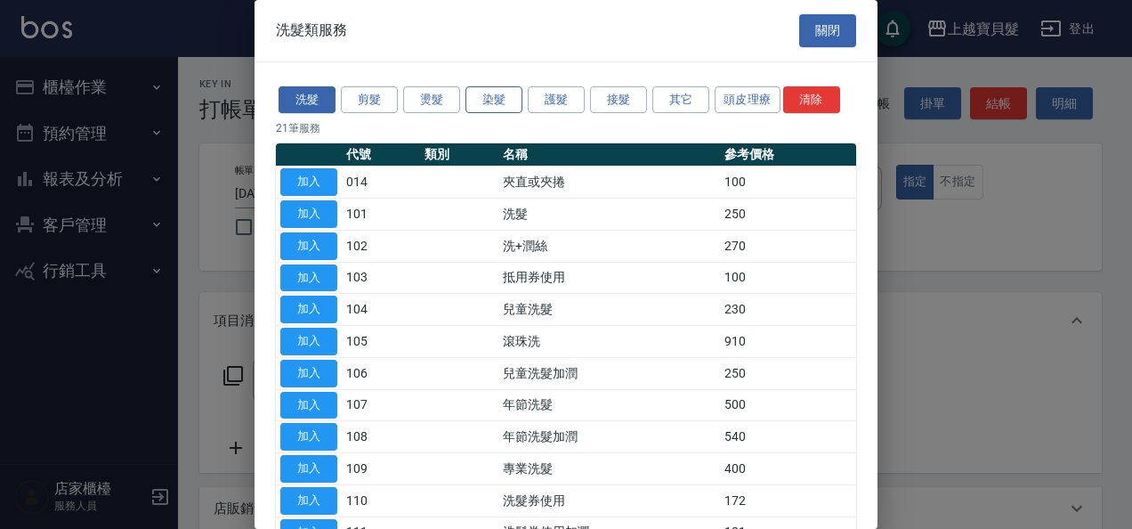
click at [486, 97] on button "染髮" at bounding box center [494, 100] width 57 height 28
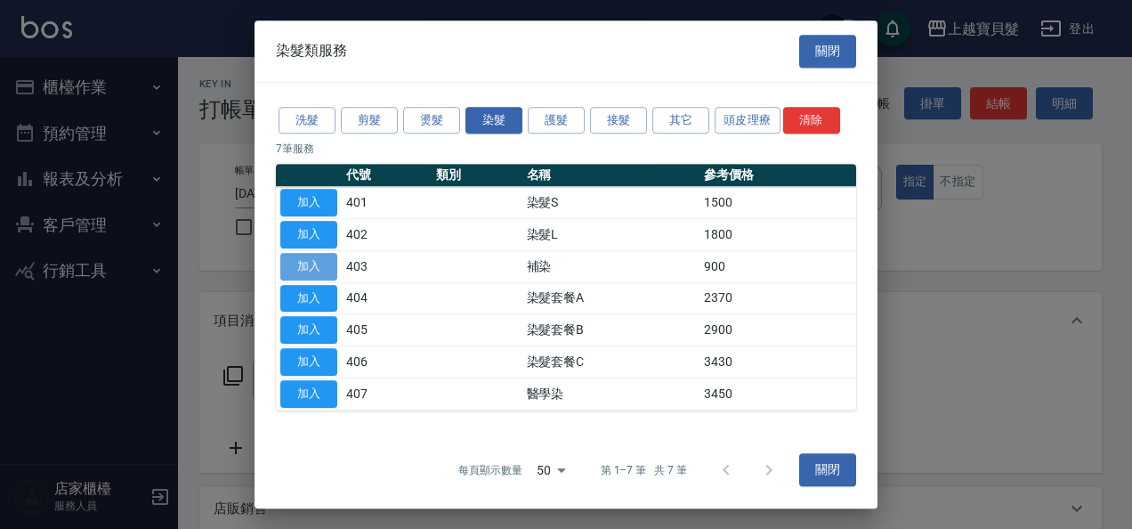
click at [297, 261] on button "加入" at bounding box center [308, 267] width 57 height 28
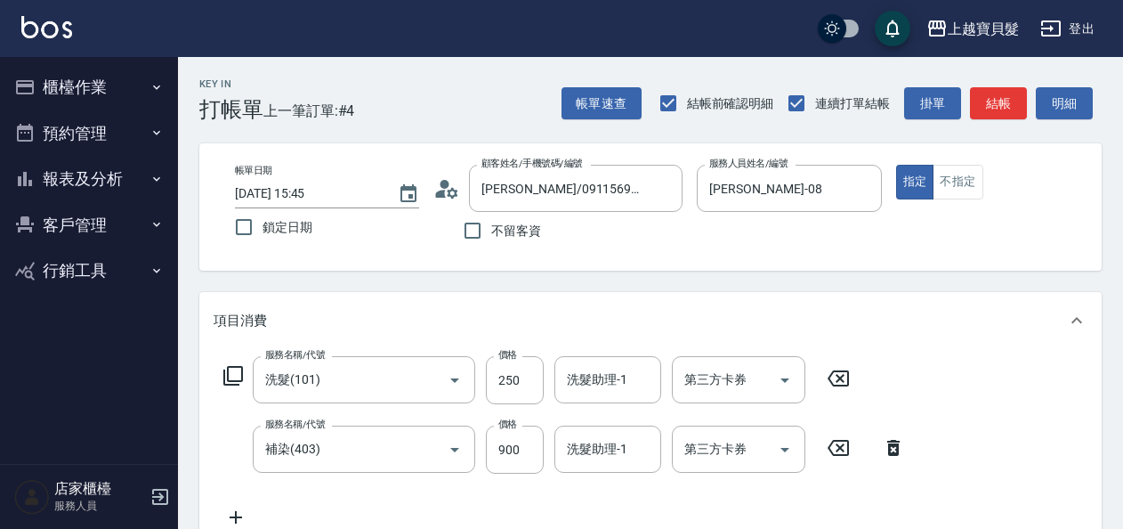
click at [233, 365] on icon at bounding box center [233, 375] width 21 height 21
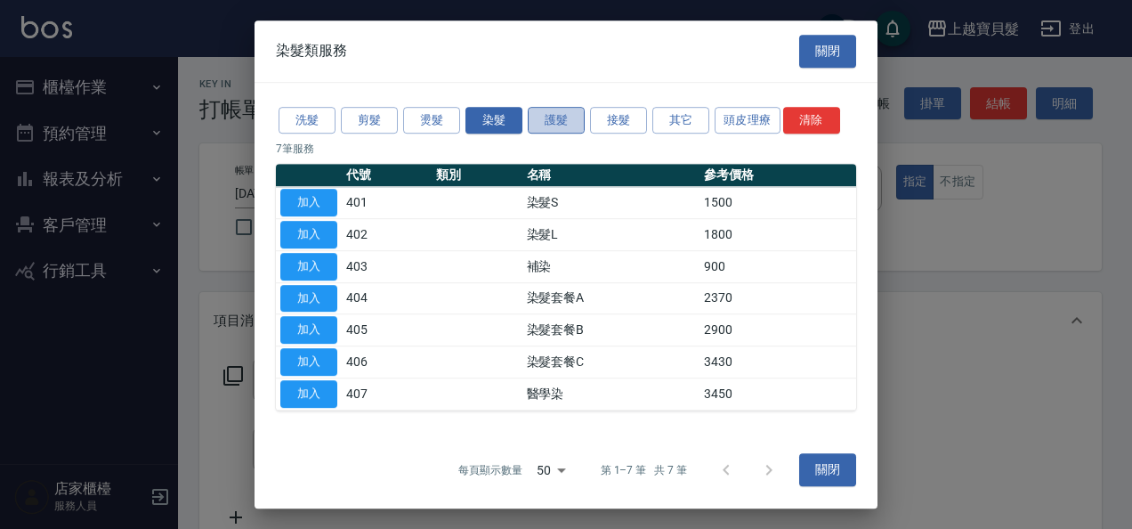
click at [555, 125] on button "護髮" at bounding box center [556, 121] width 57 height 28
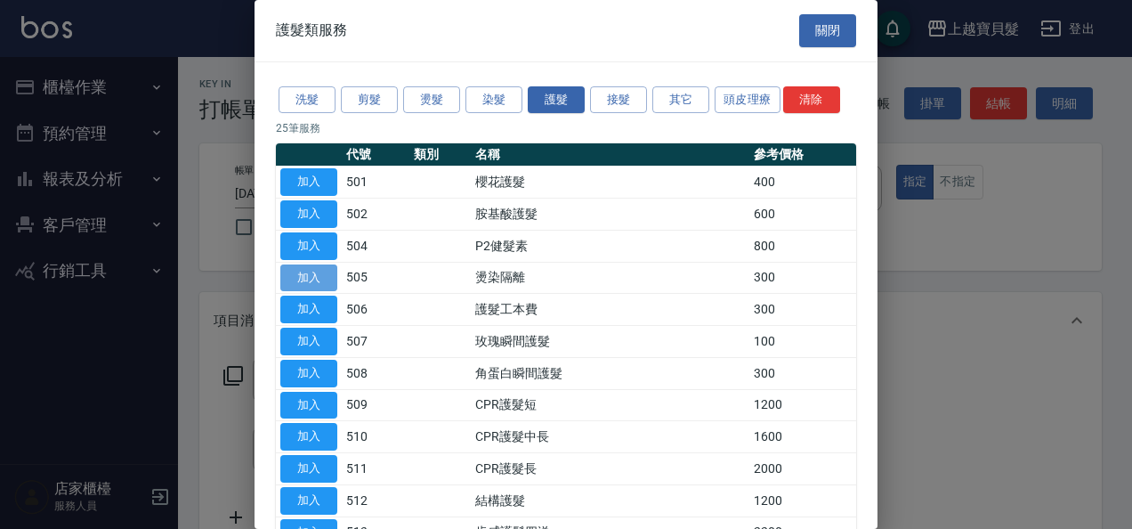
click at [304, 267] on button "加入" at bounding box center [308, 278] width 57 height 28
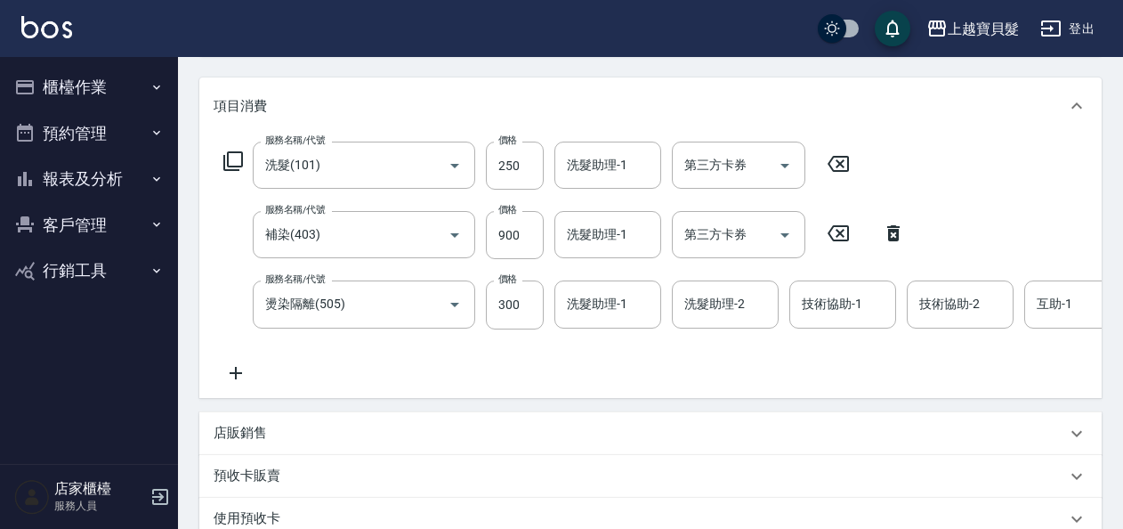
scroll to position [267, 0]
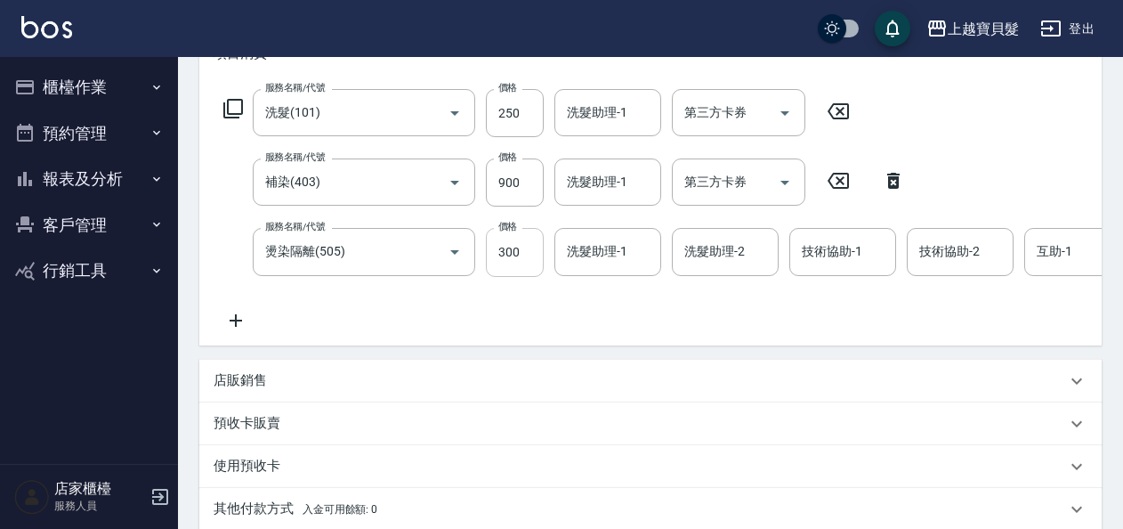
click at [496, 253] on input "300" at bounding box center [515, 252] width 58 height 48
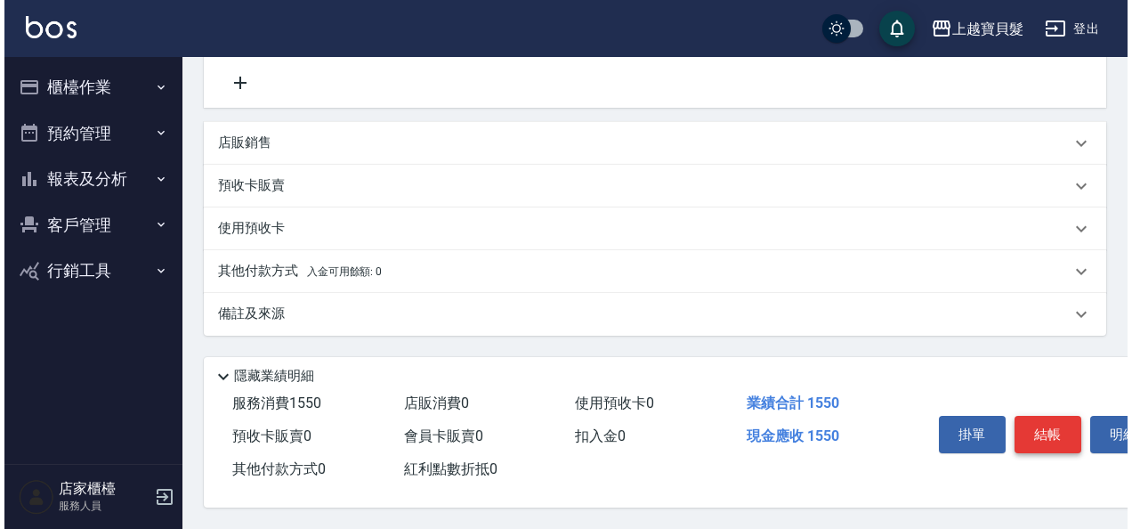
scroll to position [523, 0]
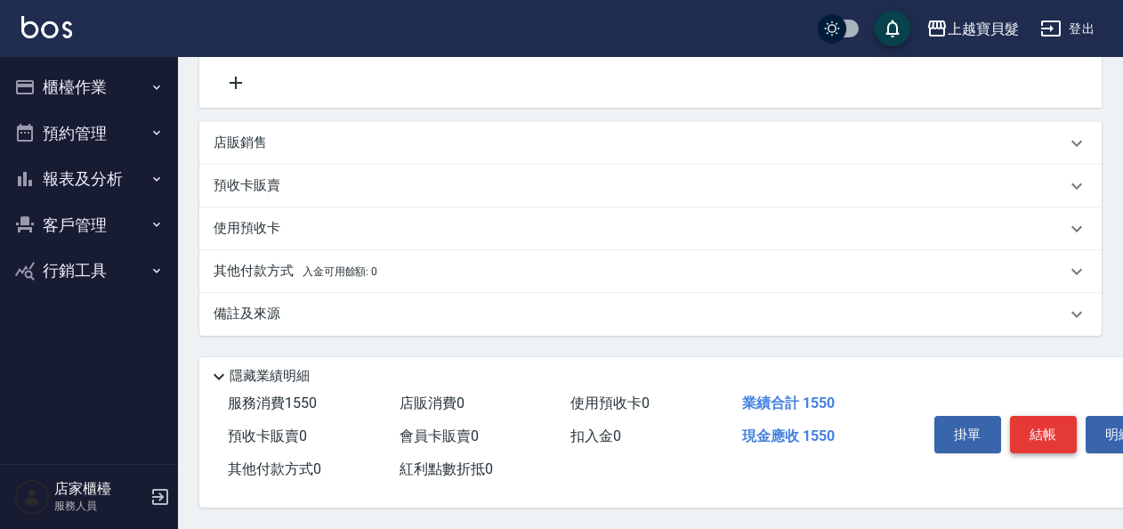
type input "400"
click at [1030, 422] on button "結帳" at bounding box center [1043, 434] width 67 height 37
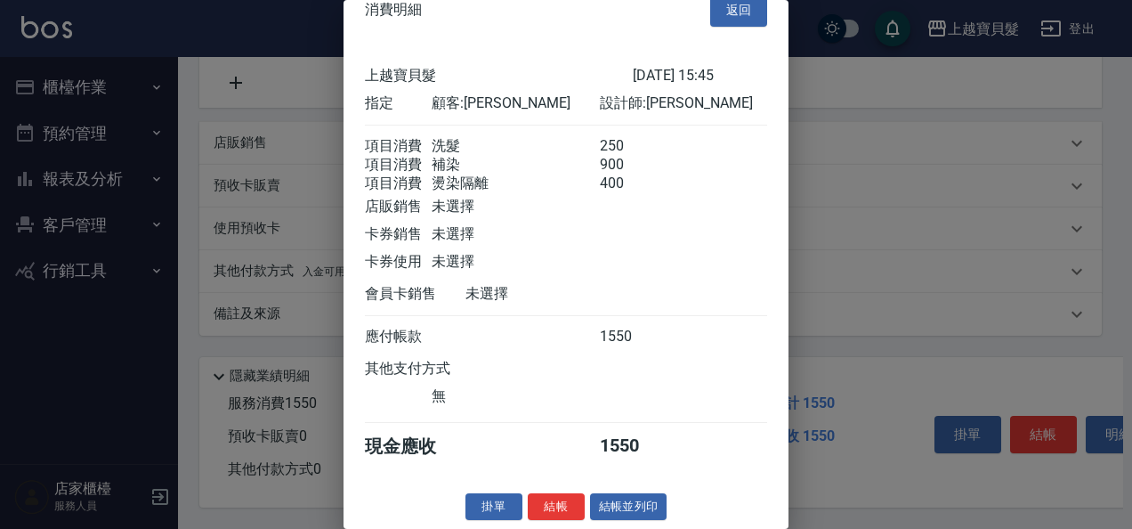
scroll to position [46, 0]
click at [621, 507] on button "結帳並列印" at bounding box center [628, 507] width 77 height 28
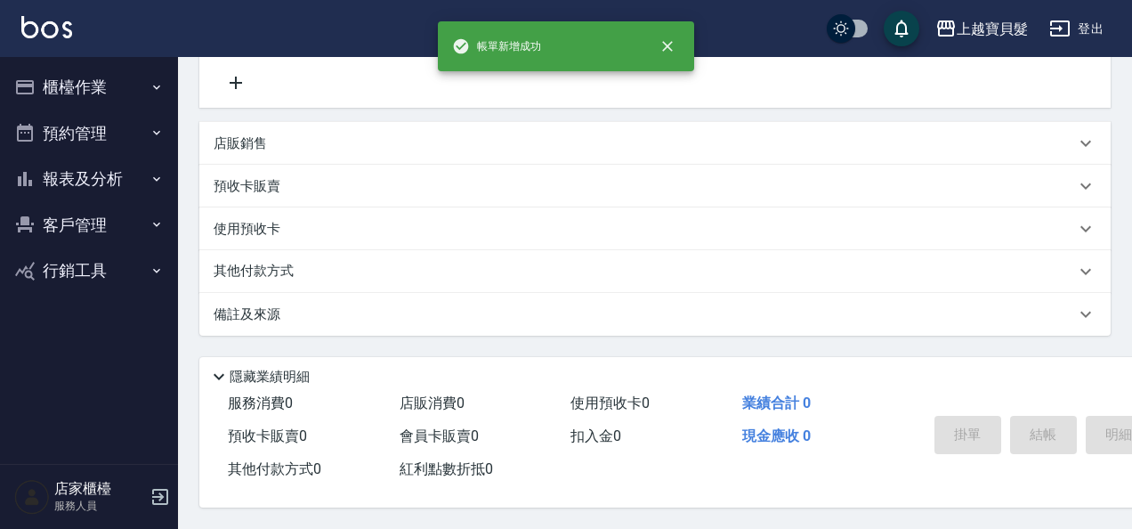
type input "[DATE] 15:46"
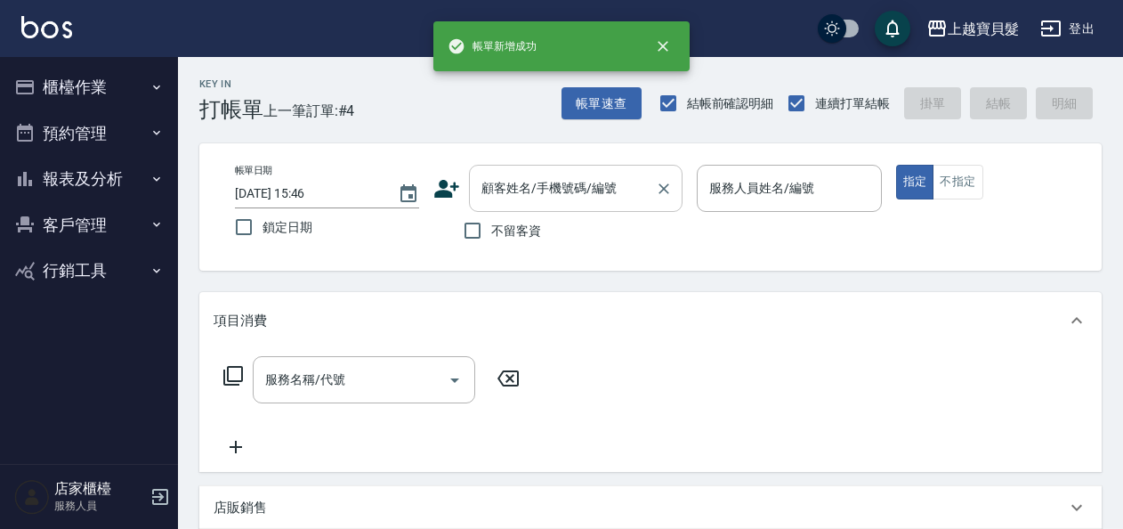
scroll to position [0, 0]
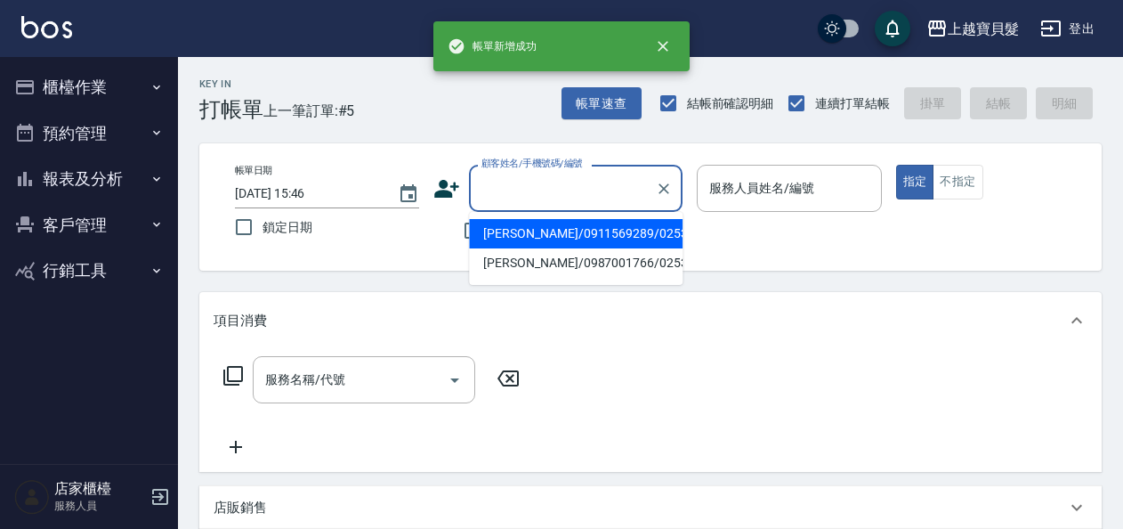
click at [577, 184] on input "顧客姓名/手機號碼/編號" at bounding box center [562, 188] width 171 height 31
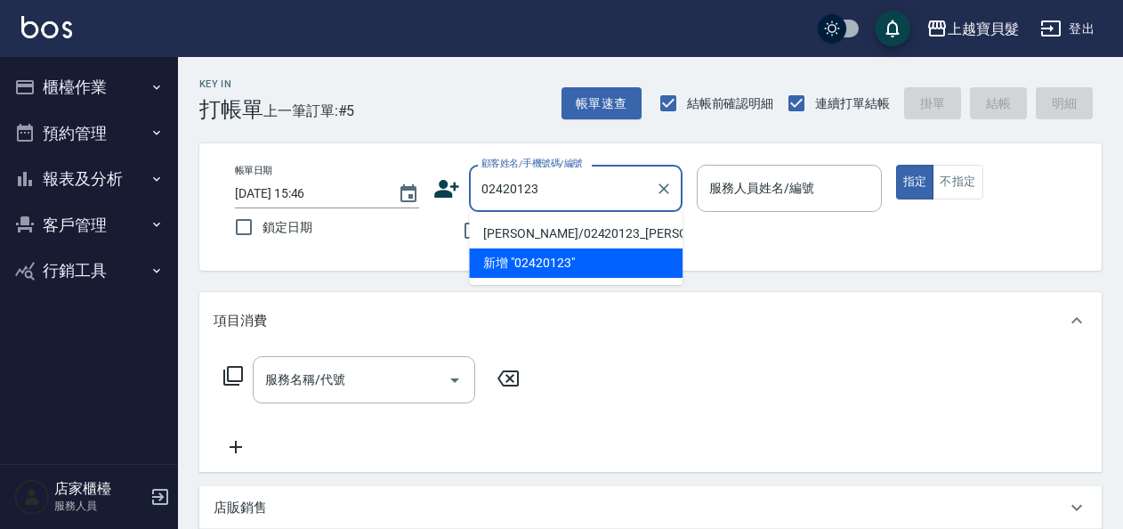
click at [546, 232] on li "[PERSON_NAME]/02420123_[PERSON_NAME]/02420123" at bounding box center [576, 233] width 214 height 29
type input "[PERSON_NAME]/02420123_[PERSON_NAME]/02420123"
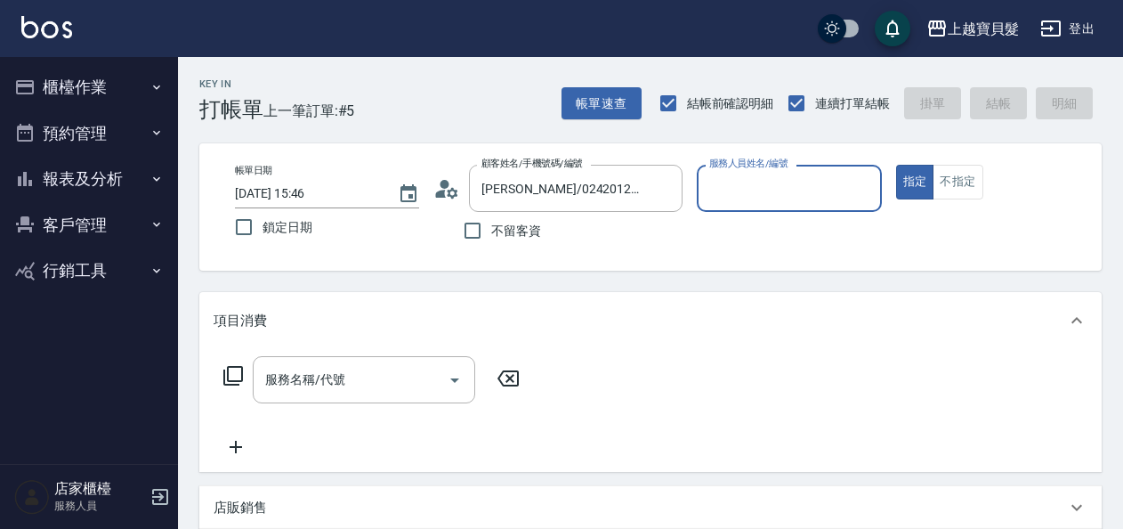
type input "[PERSON_NAME]-08"
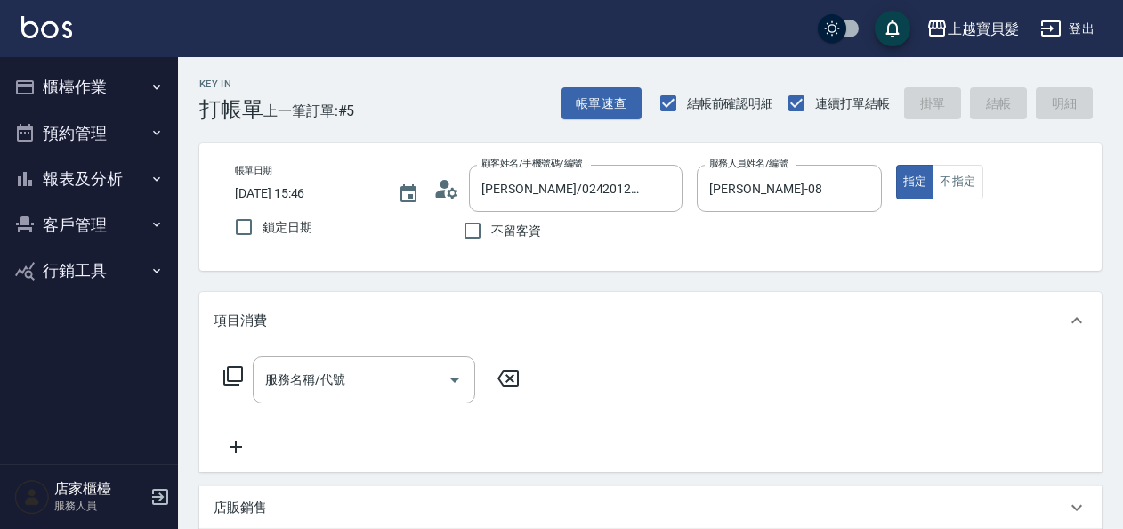
click at [230, 376] on icon at bounding box center [233, 375] width 21 height 21
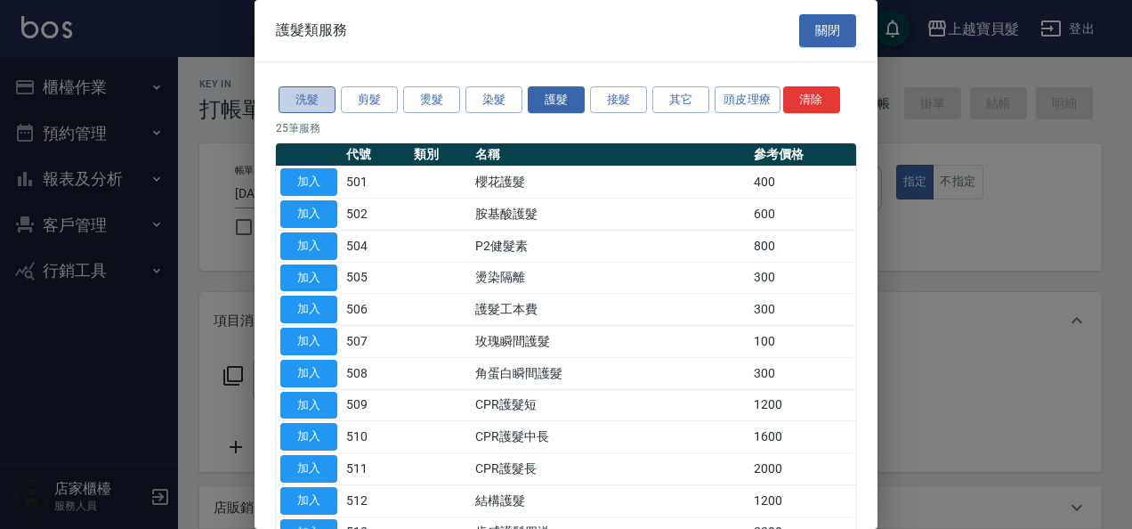
click at [305, 91] on button "洗髮" at bounding box center [307, 100] width 57 height 28
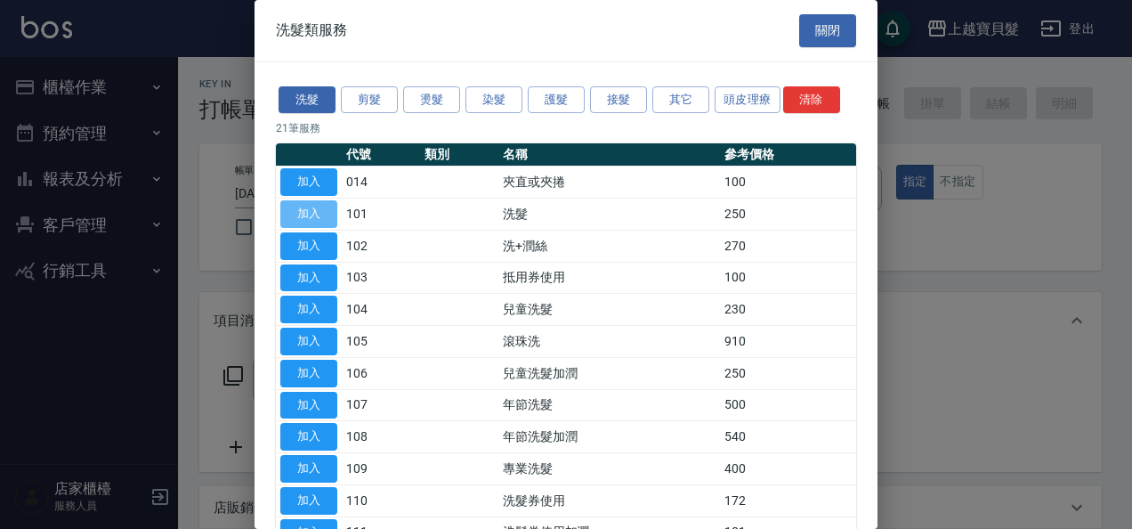
drag, startPoint x: 319, startPoint y: 214, endPoint x: 234, endPoint y: 363, distance: 171.8
click at [317, 216] on button "加入" at bounding box center [308, 214] width 57 height 28
type input "洗髮(101)"
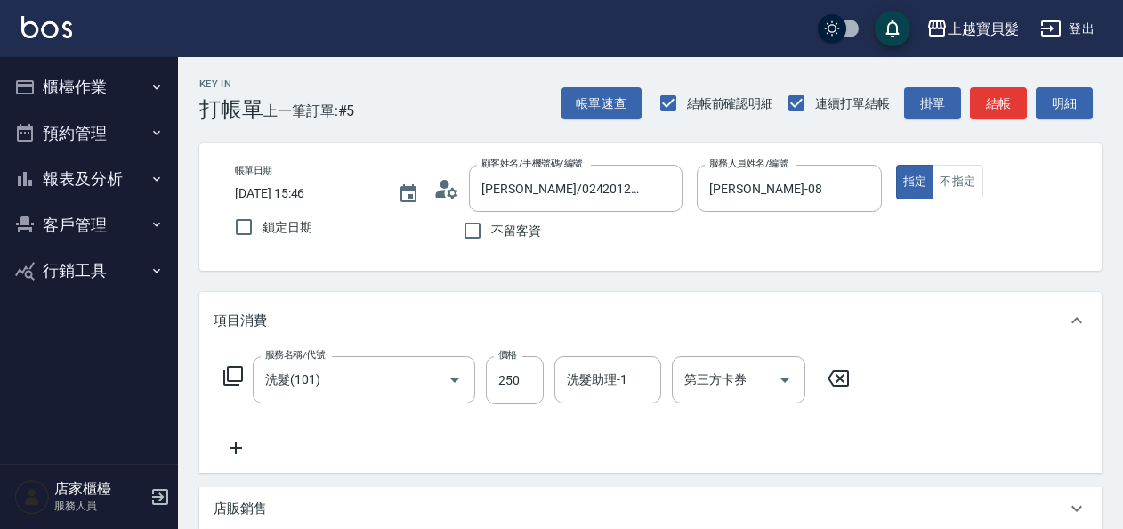
click at [230, 372] on icon at bounding box center [233, 375] width 21 height 21
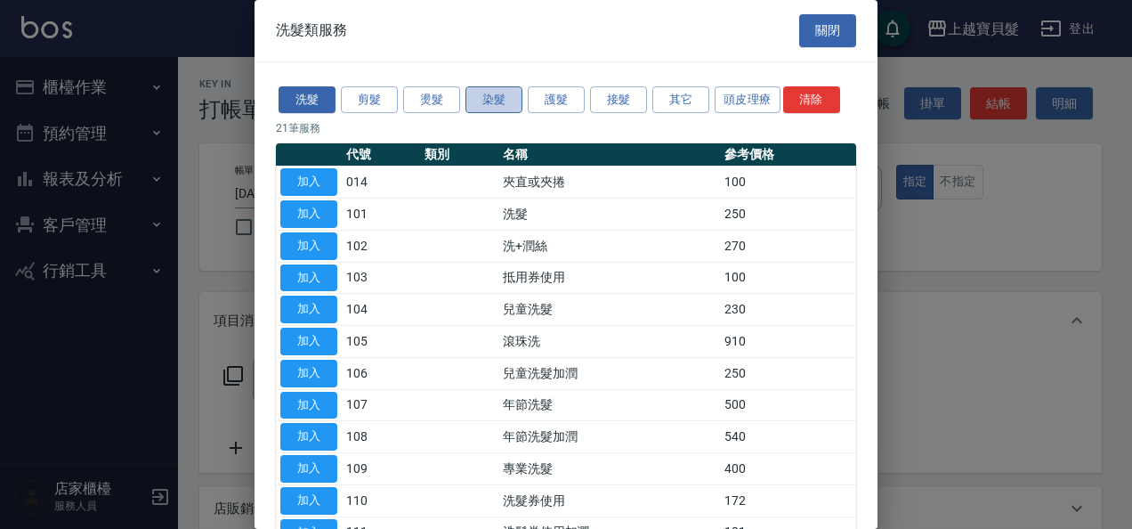
click at [495, 91] on button "染髮" at bounding box center [494, 100] width 57 height 28
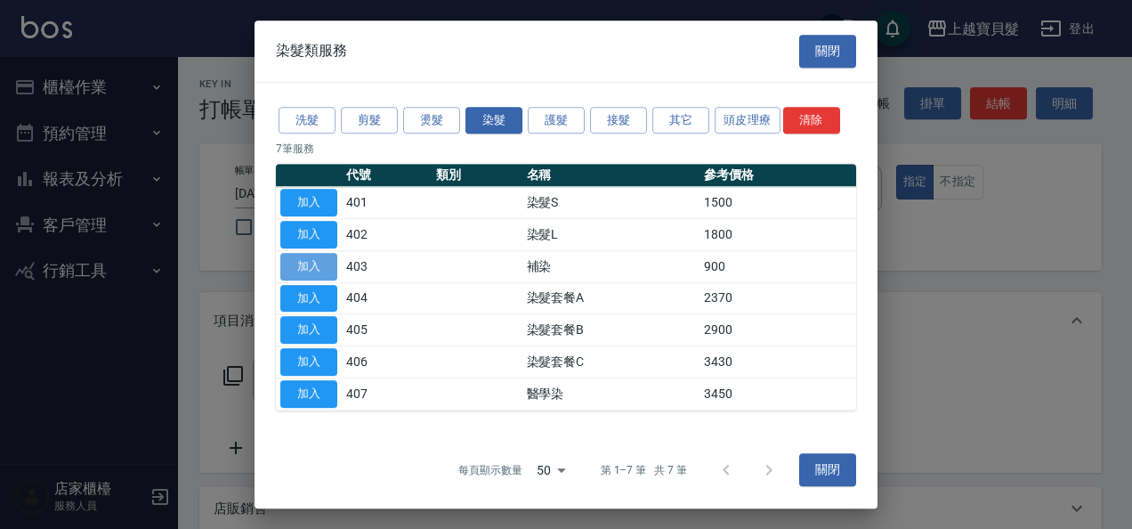
drag, startPoint x: 302, startPoint y: 263, endPoint x: 349, endPoint y: 254, distance: 48.2
click at [302, 262] on button "加入" at bounding box center [308, 267] width 57 height 28
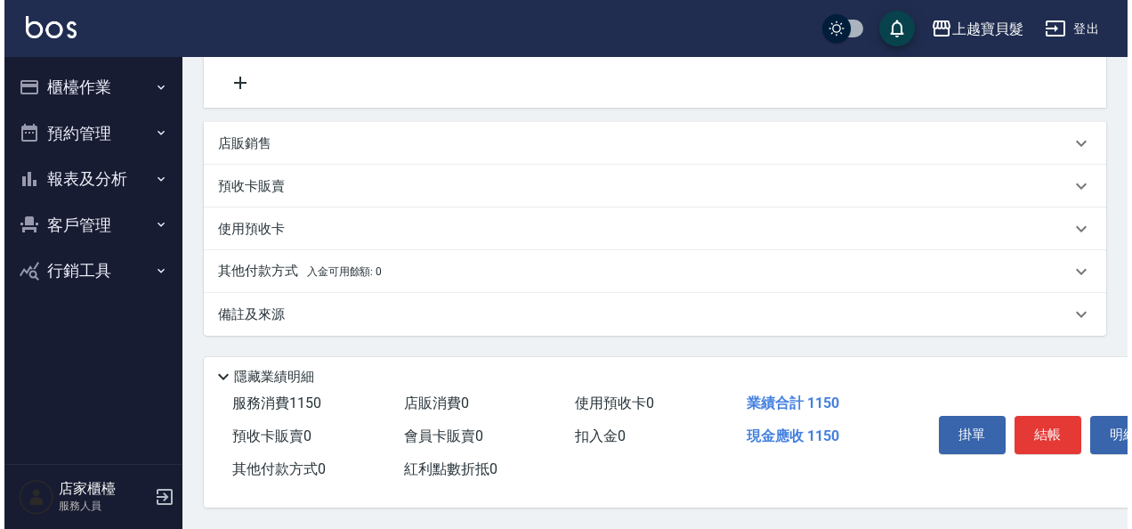
scroll to position [441, 0]
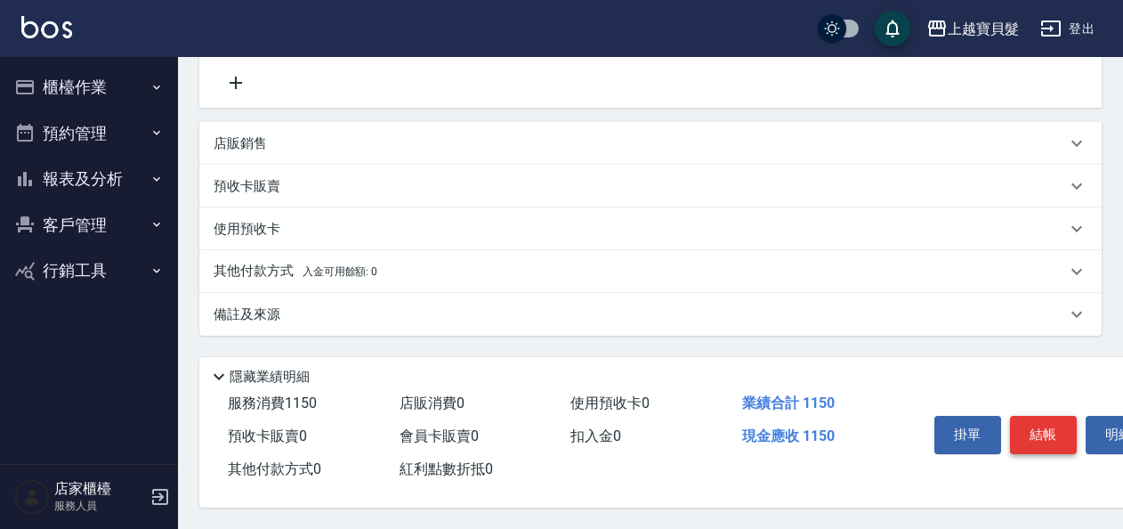
click at [1039, 429] on button "結帳" at bounding box center [1043, 434] width 67 height 37
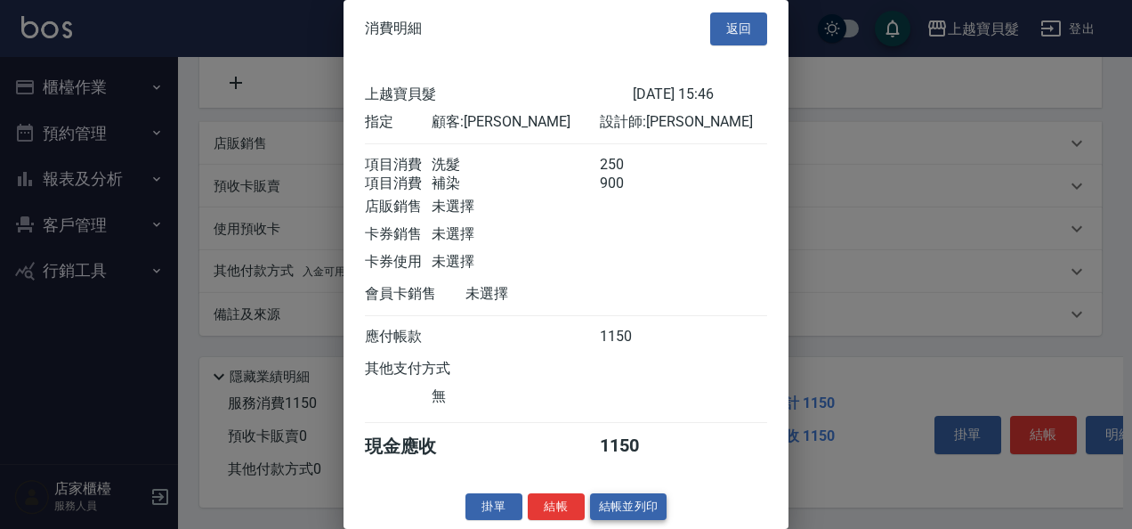
scroll to position [25, 0]
click at [628, 500] on button "結帳並列印" at bounding box center [628, 507] width 77 height 28
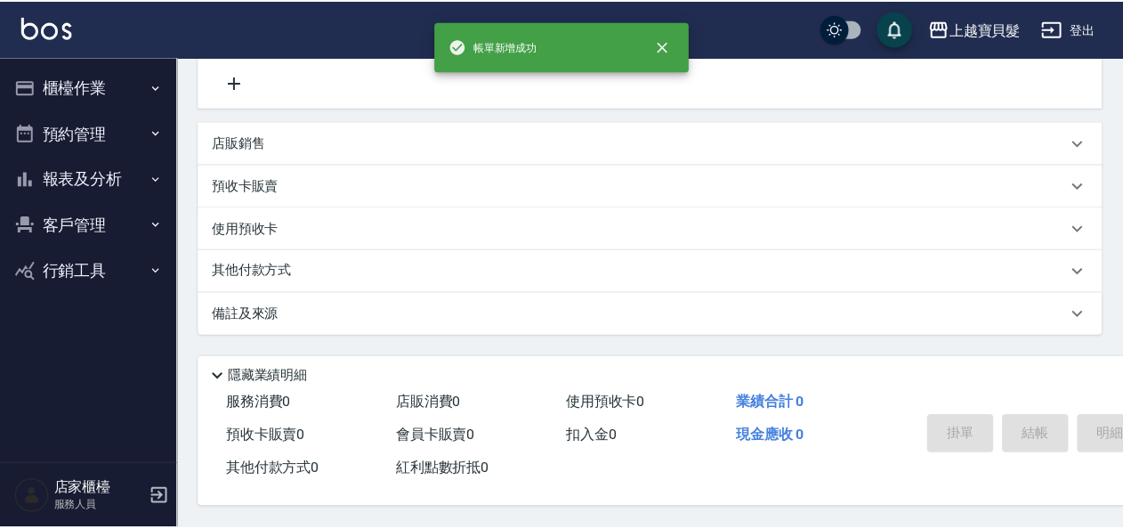
scroll to position [0, 0]
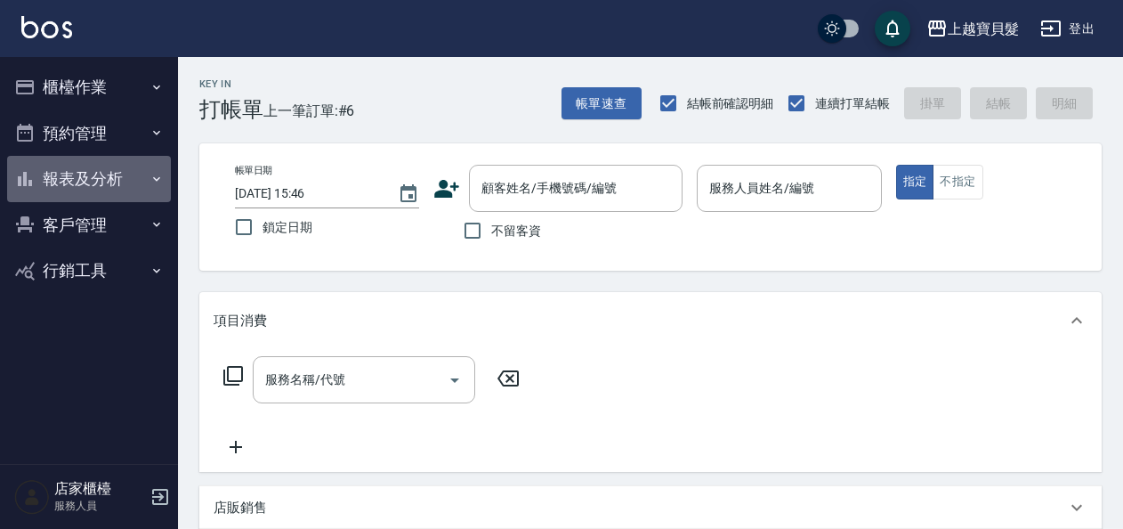
click at [82, 183] on button "報表及分析" at bounding box center [89, 179] width 164 height 46
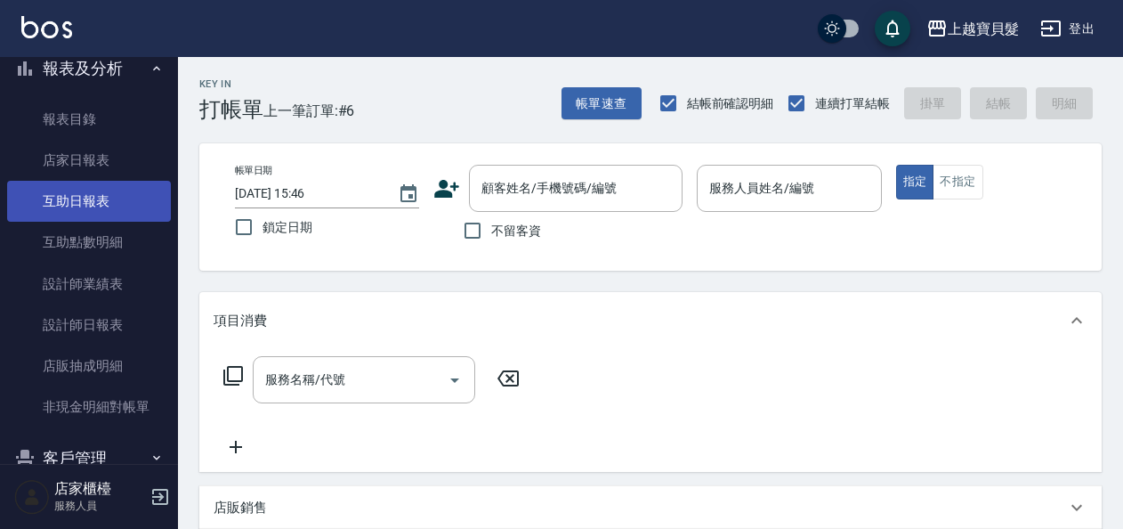
scroll to position [194, 0]
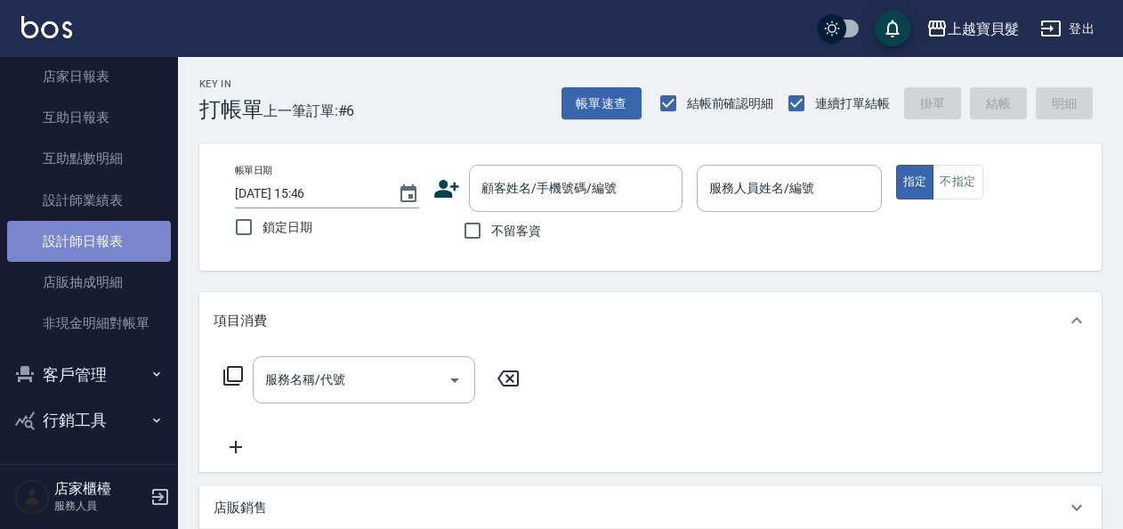
click at [102, 233] on link "設計師日報表" at bounding box center [89, 241] width 164 height 41
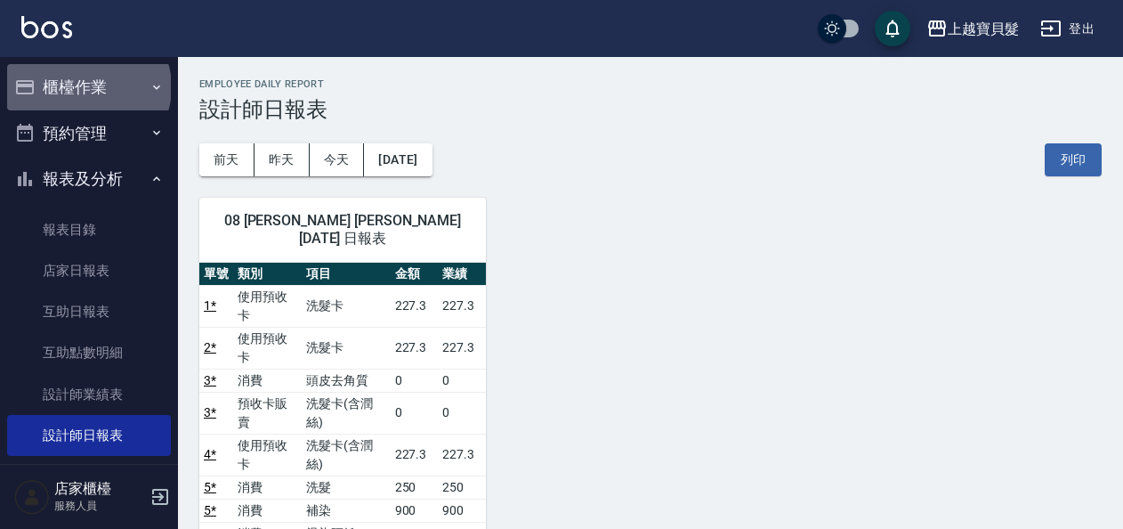
click at [87, 87] on button "櫃檯作業" at bounding box center [89, 87] width 164 height 46
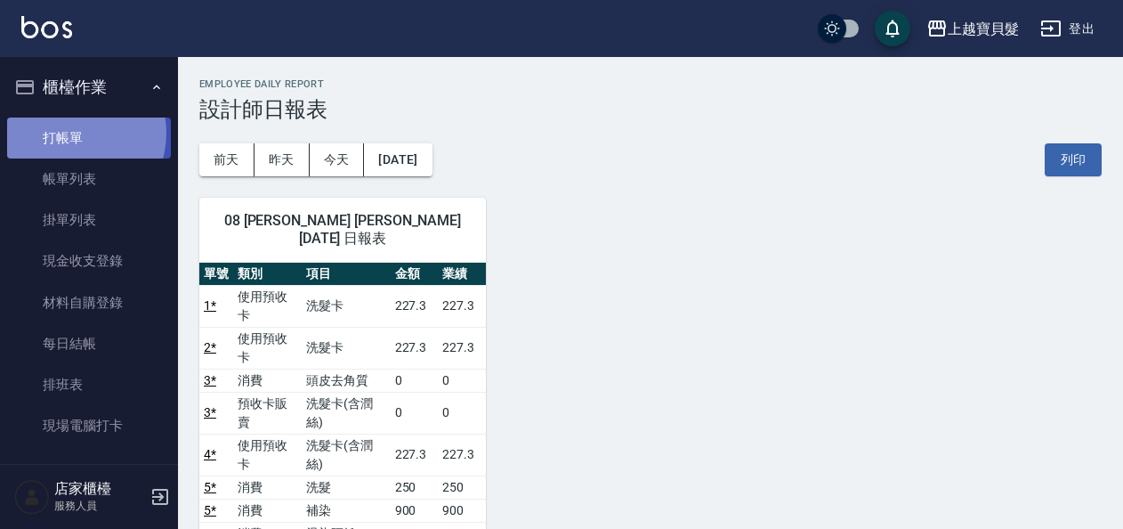
click at [69, 133] on link "打帳單" at bounding box center [89, 137] width 164 height 41
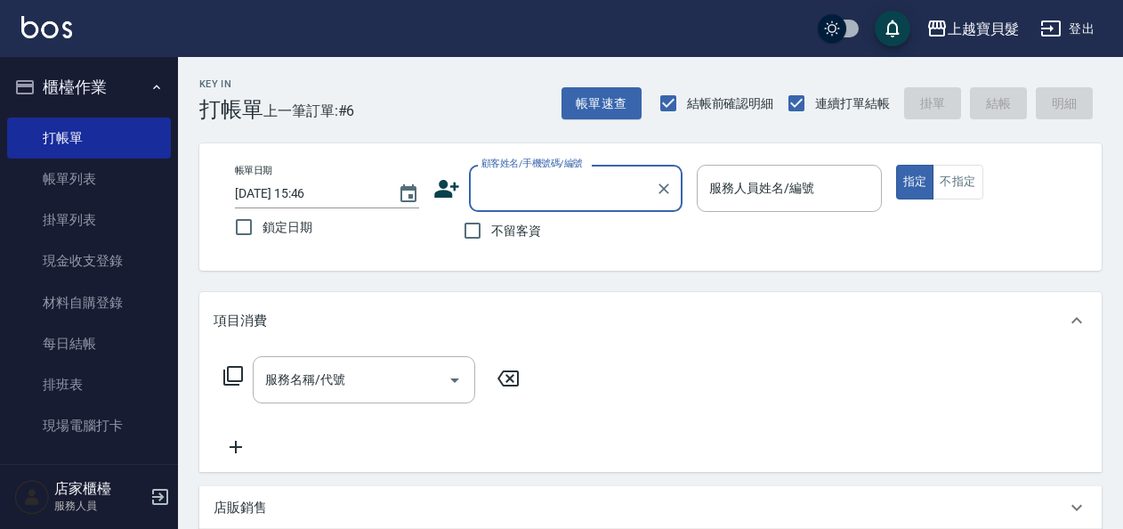
click at [741, 183] on input "服務人員姓名/編號" at bounding box center [789, 188] width 168 height 31
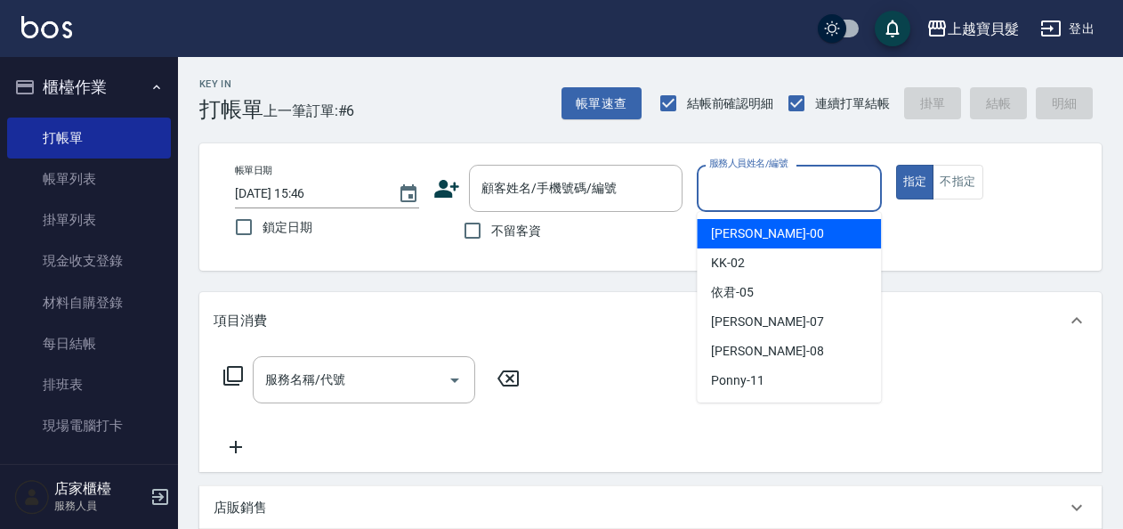
drag, startPoint x: 744, startPoint y: 230, endPoint x: 678, endPoint y: 267, distance: 75.7
click at [744, 227] on span "小華 -00" at bounding box center [767, 233] width 112 height 19
type input "小華-00"
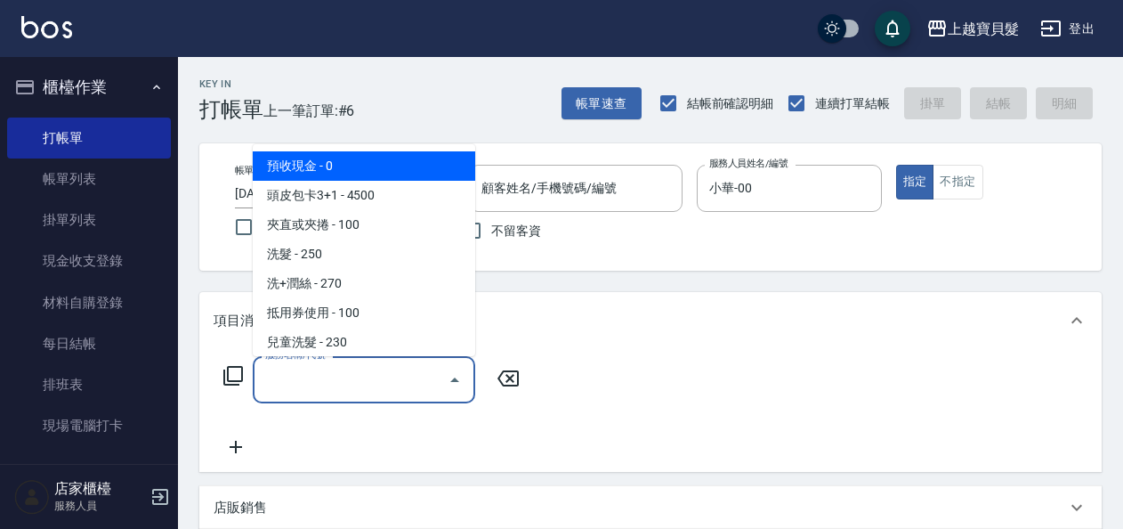
drag, startPoint x: 352, startPoint y: 385, endPoint x: 347, endPoint y: 394, distance: 10.4
click at [352, 387] on input "服務名稱/代號" at bounding box center [351, 379] width 180 height 31
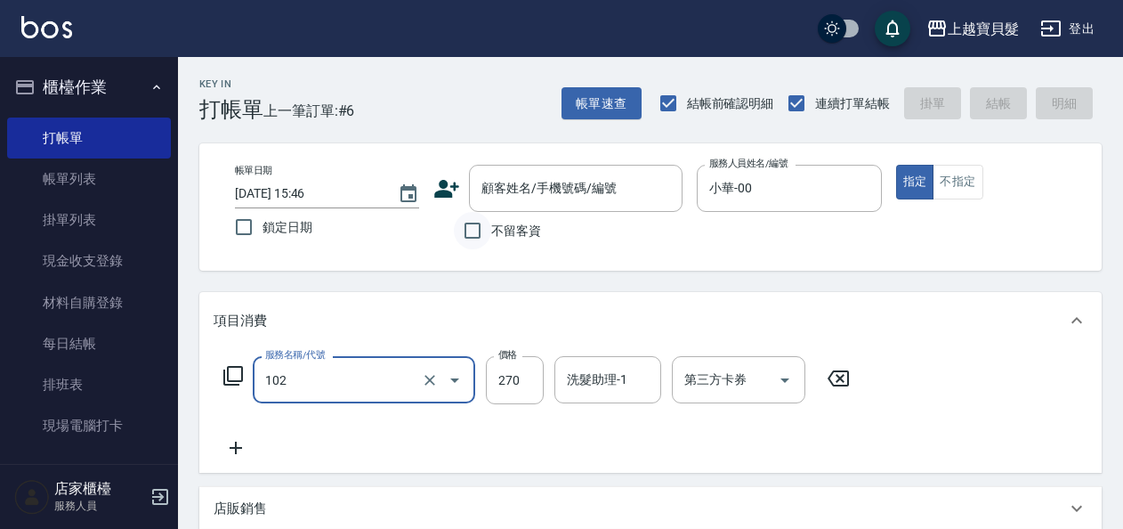
type input "洗+潤絲(102)"
click at [479, 228] on input "不留客資" at bounding box center [472, 230] width 37 height 37
checkbox input "true"
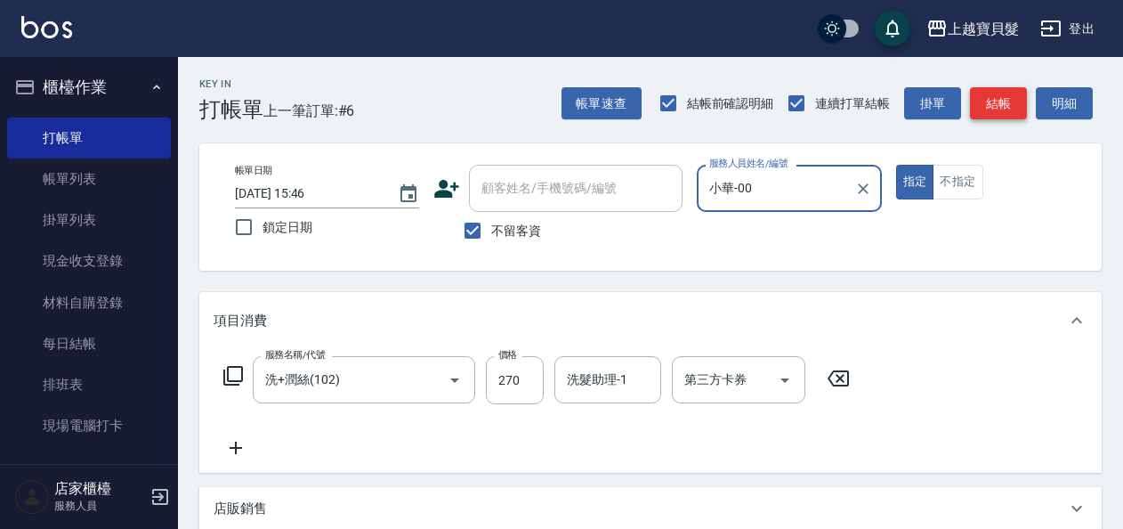
click at [1018, 107] on button "結帳" at bounding box center [998, 103] width 57 height 33
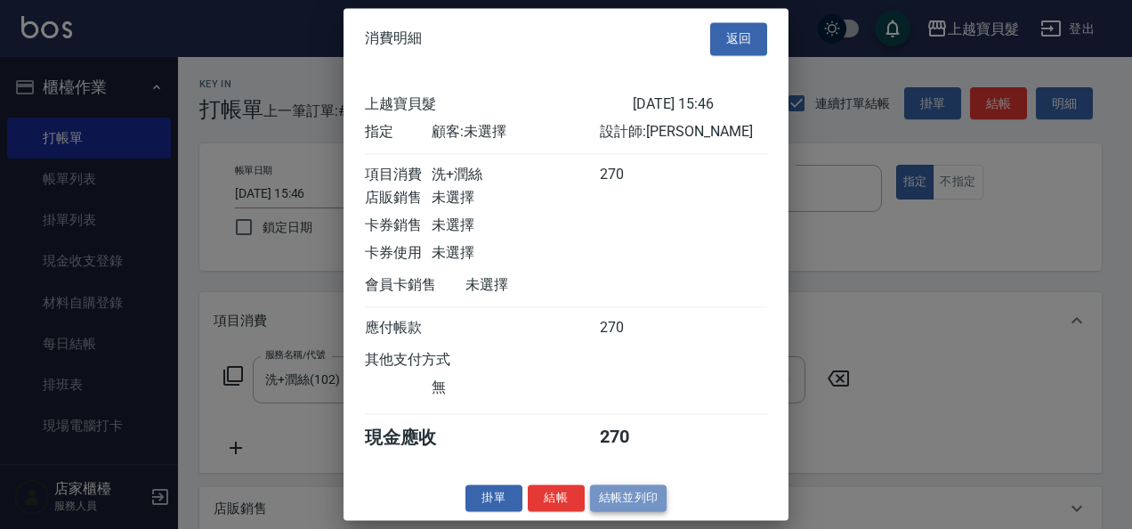
drag, startPoint x: 616, startPoint y: 507, endPoint x: 585, endPoint y: 497, distance: 32.9
click at [616, 507] on button "結帳並列印" at bounding box center [628, 498] width 77 height 28
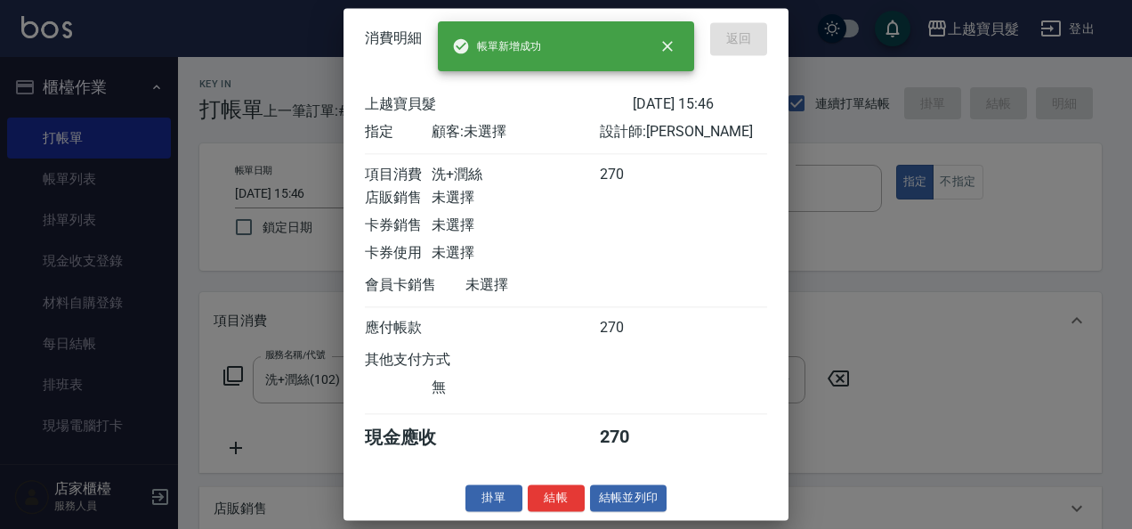
type input "[DATE] 16:07"
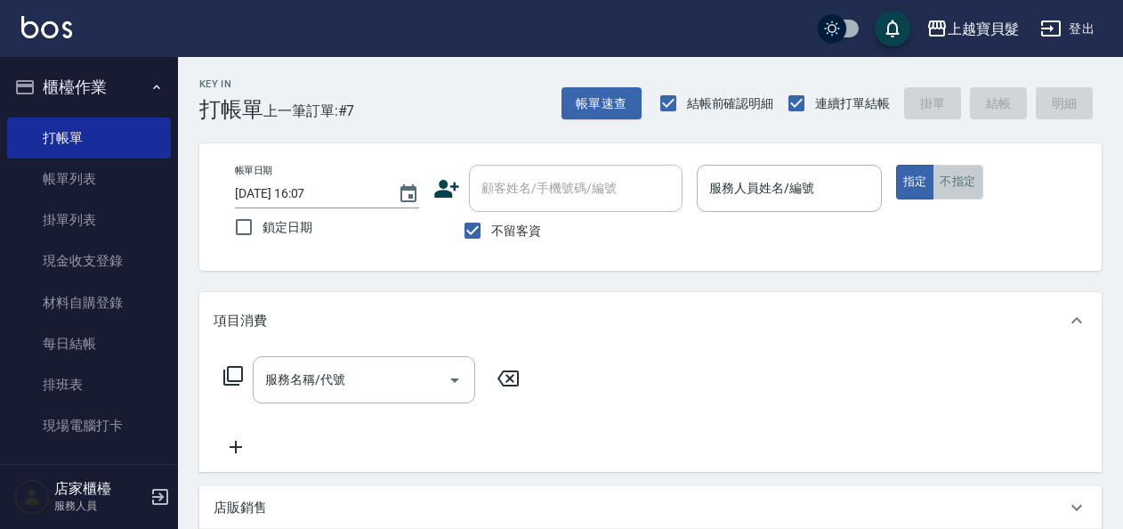
click at [981, 182] on button "不指定" at bounding box center [958, 182] width 50 height 35
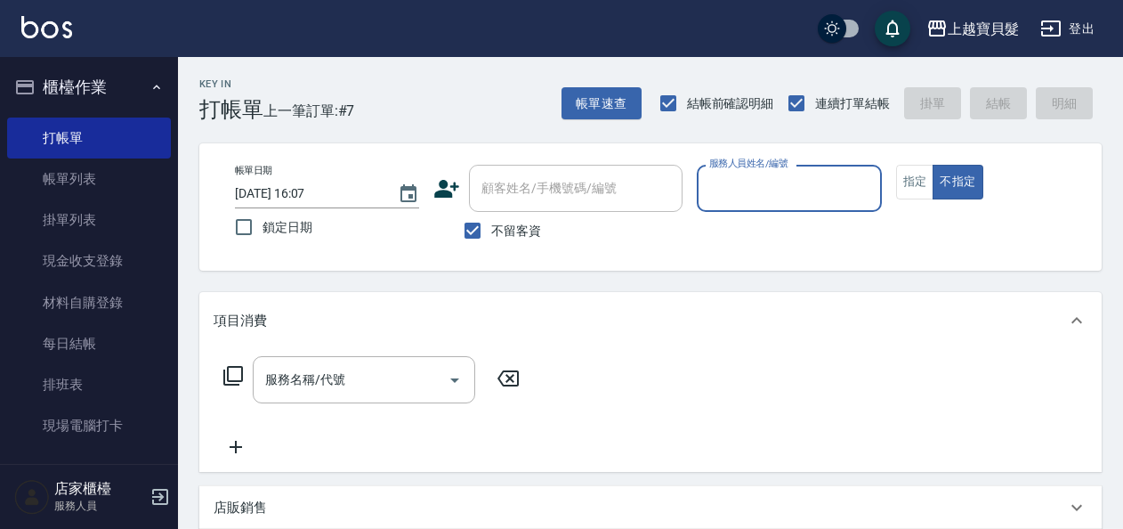
click at [774, 194] on input "服務人員姓名/編號" at bounding box center [789, 188] width 168 height 31
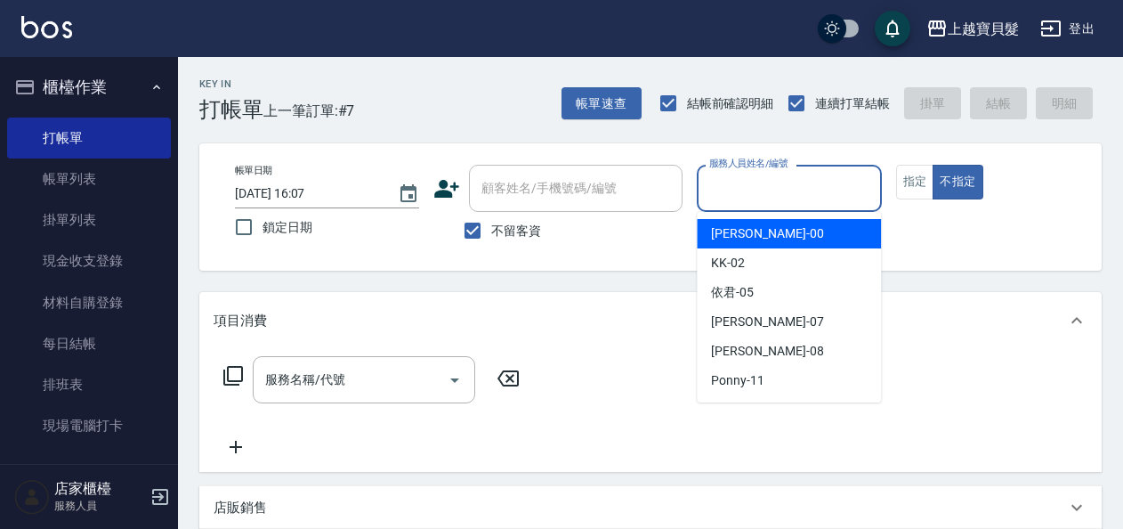
click at [774, 224] on div "小華 -00" at bounding box center [789, 233] width 184 height 29
type input "小華-00"
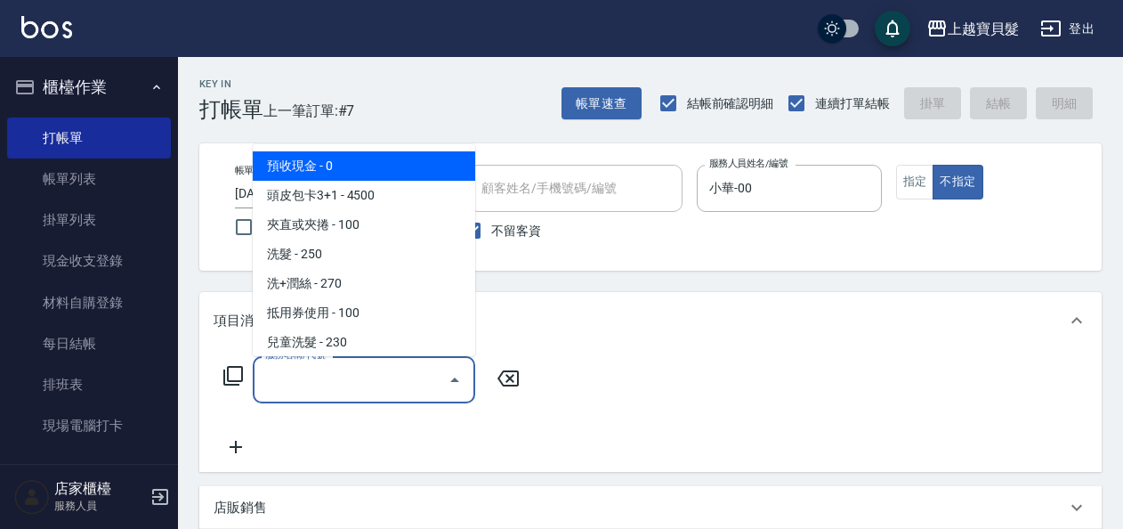
click at [312, 382] on input "服務名稱/代號" at bounding box center [351, 379] width 180 height 31
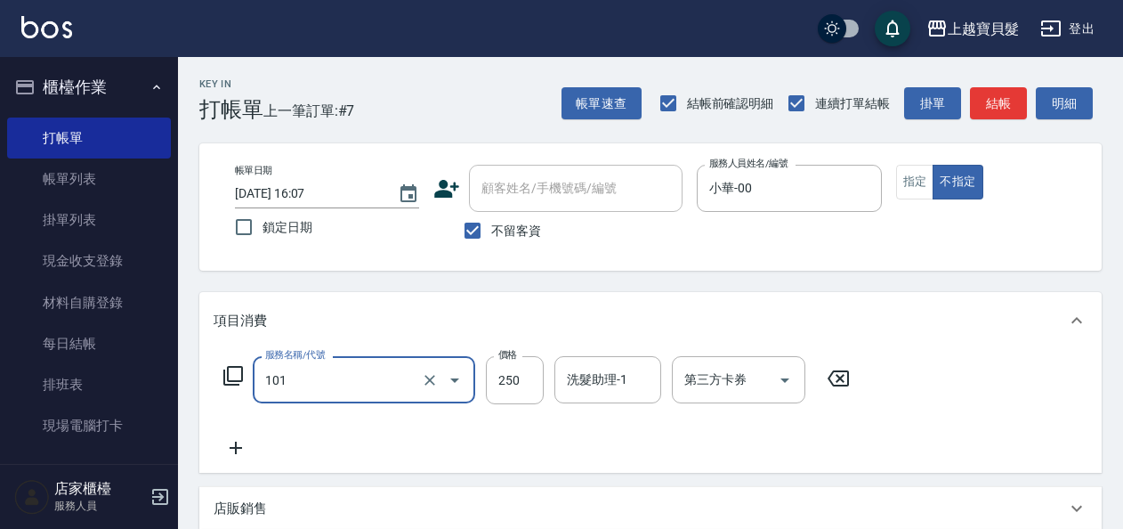
type input "洗髮(101)"
click at [249, 457] on icon at bounding box center [236, 447] width 45 height 21
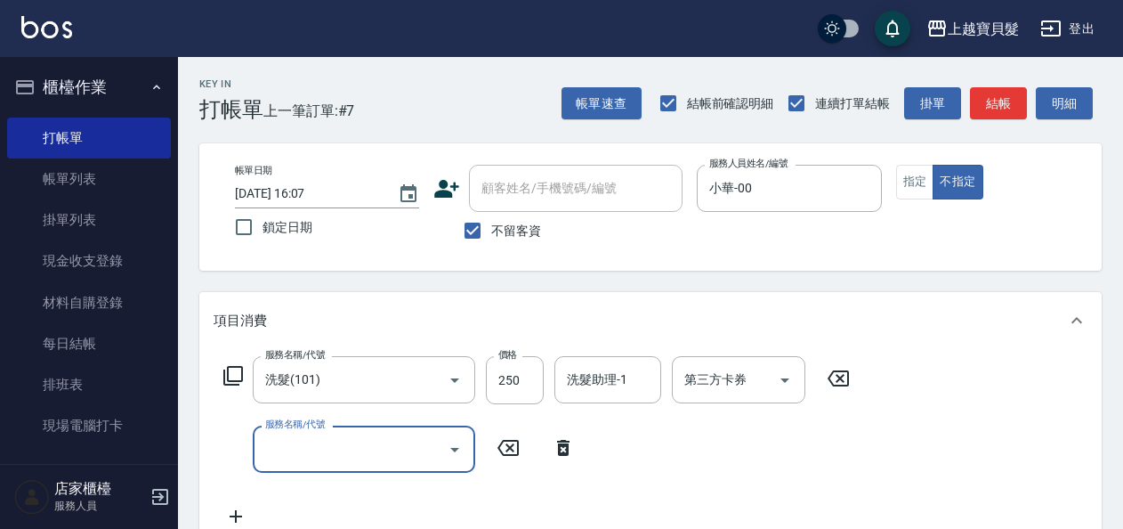
click at [271, 453] on input "服務名稱/代號" at bounding box center [351, 448] width 180 height 31
type input "剪髮(202)"
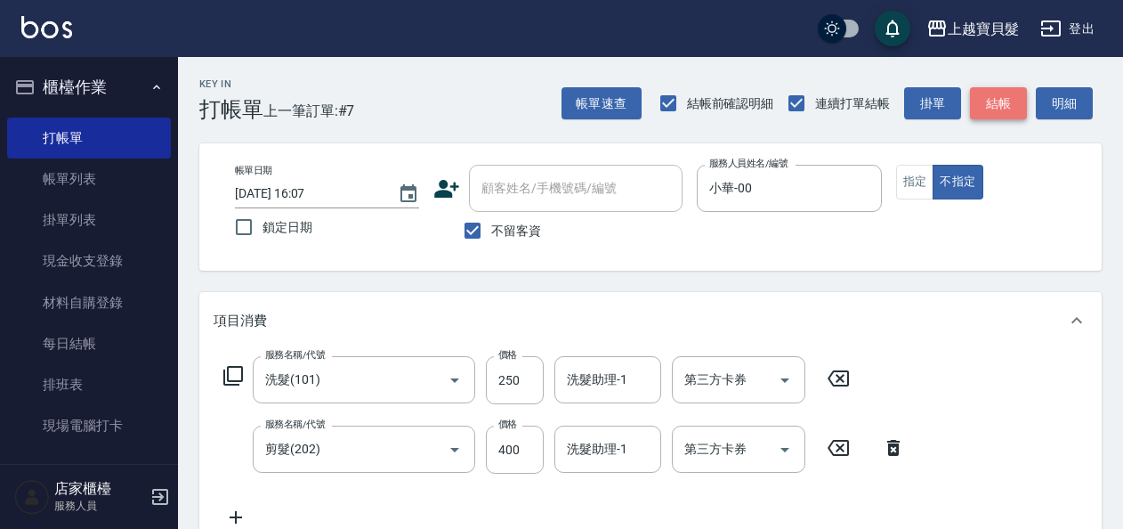
click at [993, 98] on button "結帳" at bounding box center [998, 103] width 57 height 33
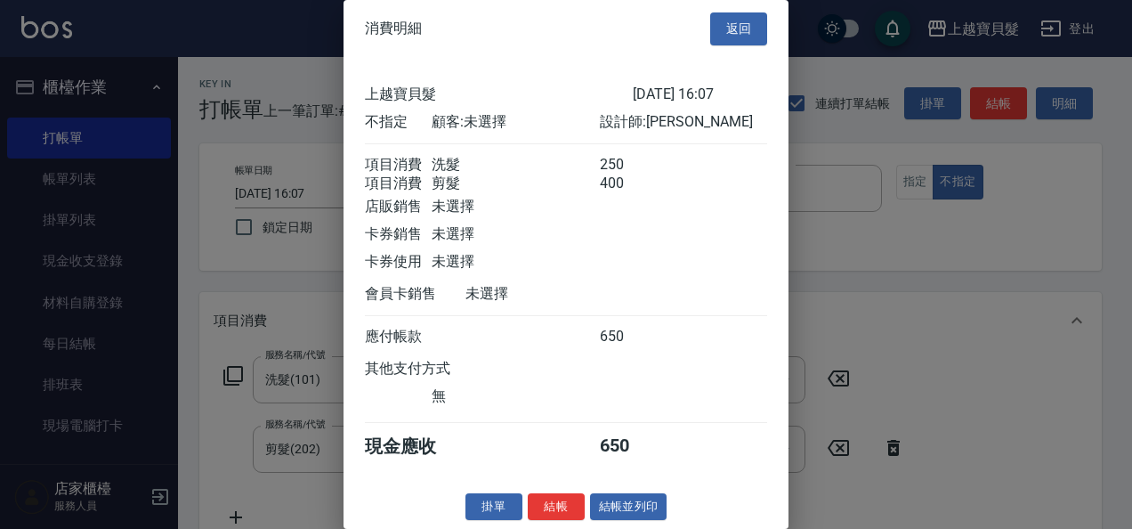
scroll to position [25, 0]
click at [641, 503] on button "結帳並列印" at bounding box center [628, 507] width 77 height 28
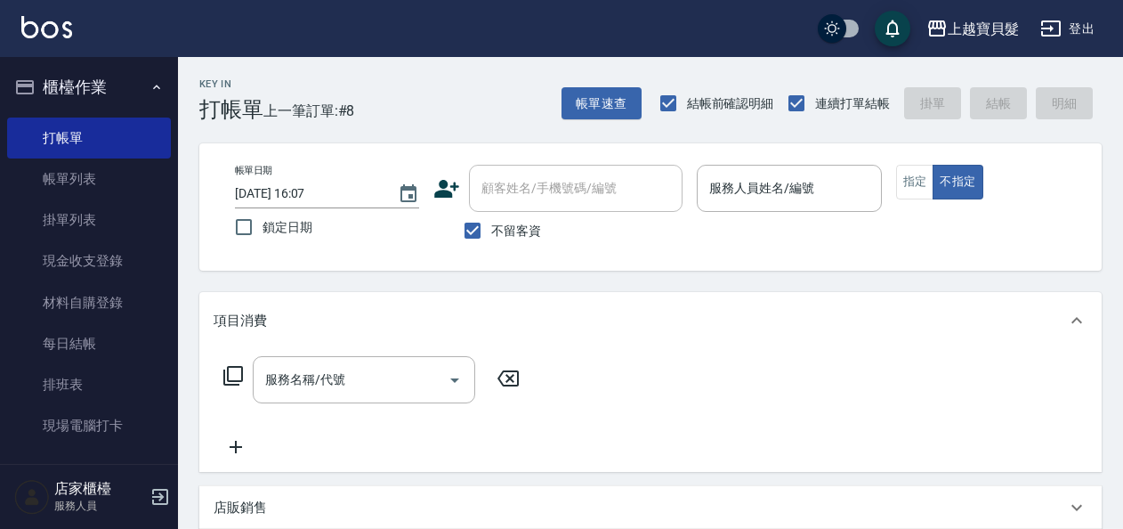
click at [892, 189] on div "帳單日期 [DATE] 16:07 鎖定日期 顧客姓名/手機號碼/編號 顧客姓名/手機號碼/編號 不留客資 服務人員姓名/編號 服務人員姓名/編號 指定 不指定" at bounding box center [651, 207] width 860 height 85
click at [898, 185] on button "指定" at bounding box center [915, 182] width 38 height 35
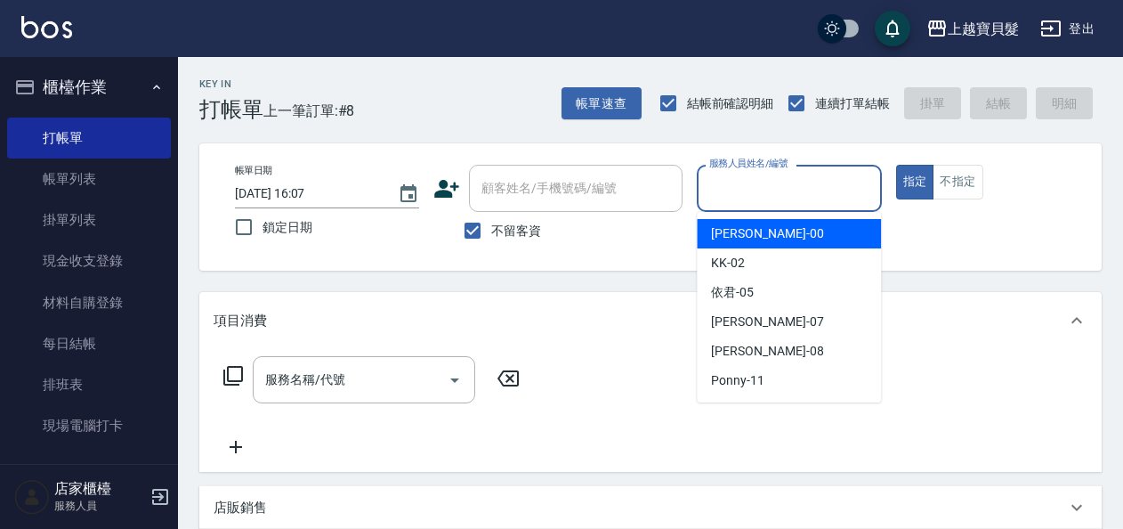
click at [773, 185] on input "服務人員姓名/編號" at bounding box center [789, 188] width 168 height 31
drag, startPoint x: 724, startPoint y: 226, endPoint x: 252, endPoint y: 370, distance: 493.3
click at [714, 228] on span "小華 -00" at bounding box center [767, 233] width 112 height 19
type input "小華-00"
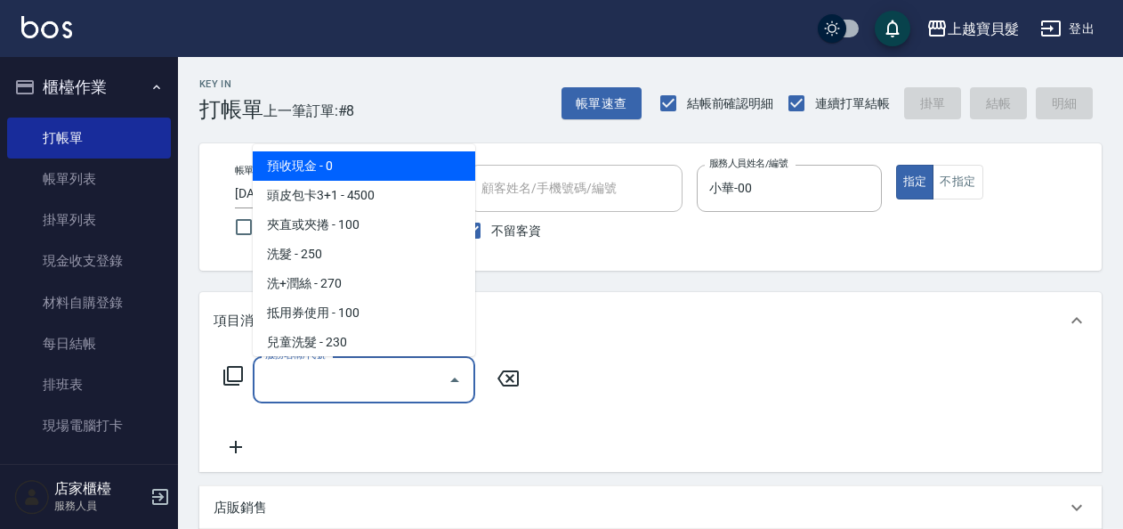
click at [275, 374] on input "服務名稱/代號" at bounding box center [351, 379] width 180 height 31
type input "1"
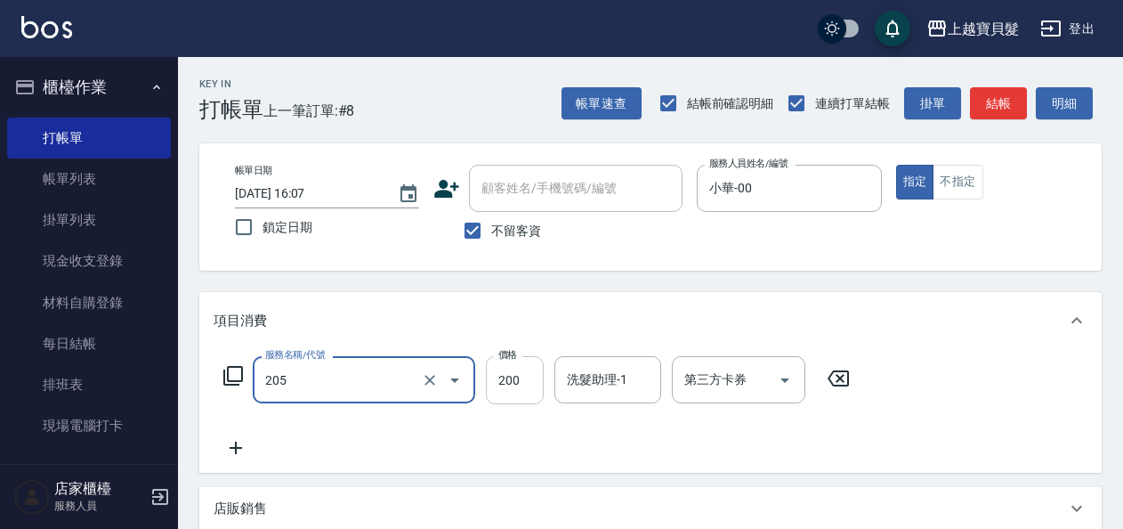
type input "兒童剪髮(205)"
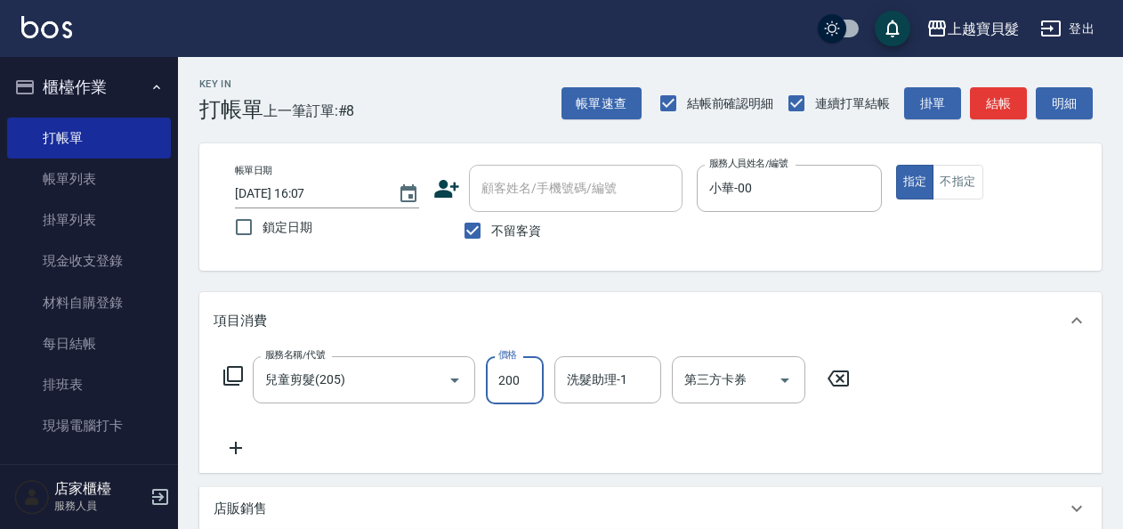
click at [511, 378] on input "200" at bounding box center [515, 380] width 58 height 48
type input "100"
click at [461, 449] on div "服務名稱/代號 兒童剪髮(205) 服務名稱/代號 價格 100 價格 洗髮助理-1 洗髮助理-1 第三方卡券 第三方卡券" at bounding box center [537, 407] width 647 height 102
click at [978, 101] on button "結帳" at bounding box center [998, 103] width 57 height 33
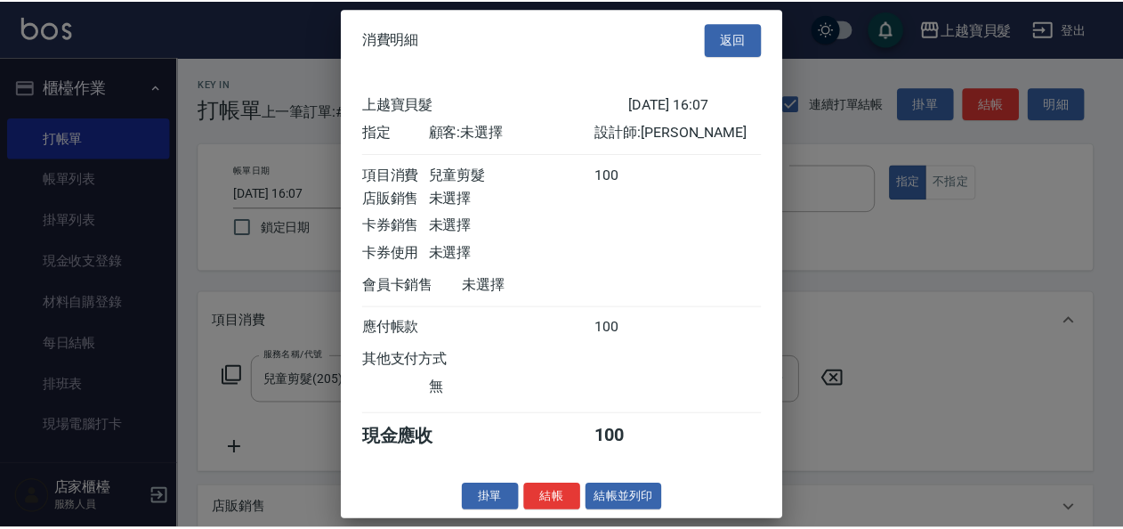
scroll to position [4, 0]
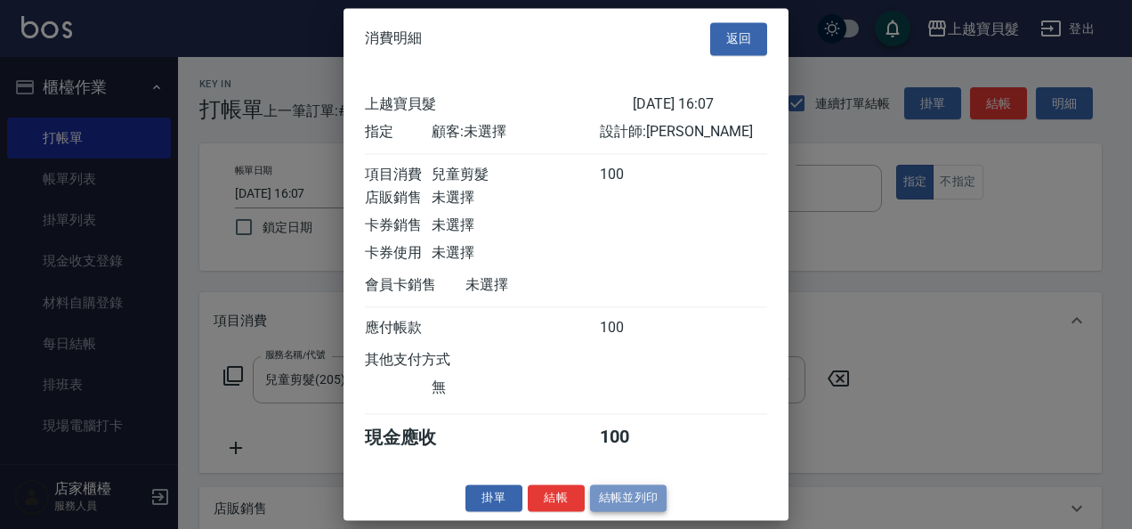
click at [616, 494] on button "結帳並列印" at bounding box center [628, 498] width 77 height 28
